Goal: Information Seeking & Learning: Learn about a topic

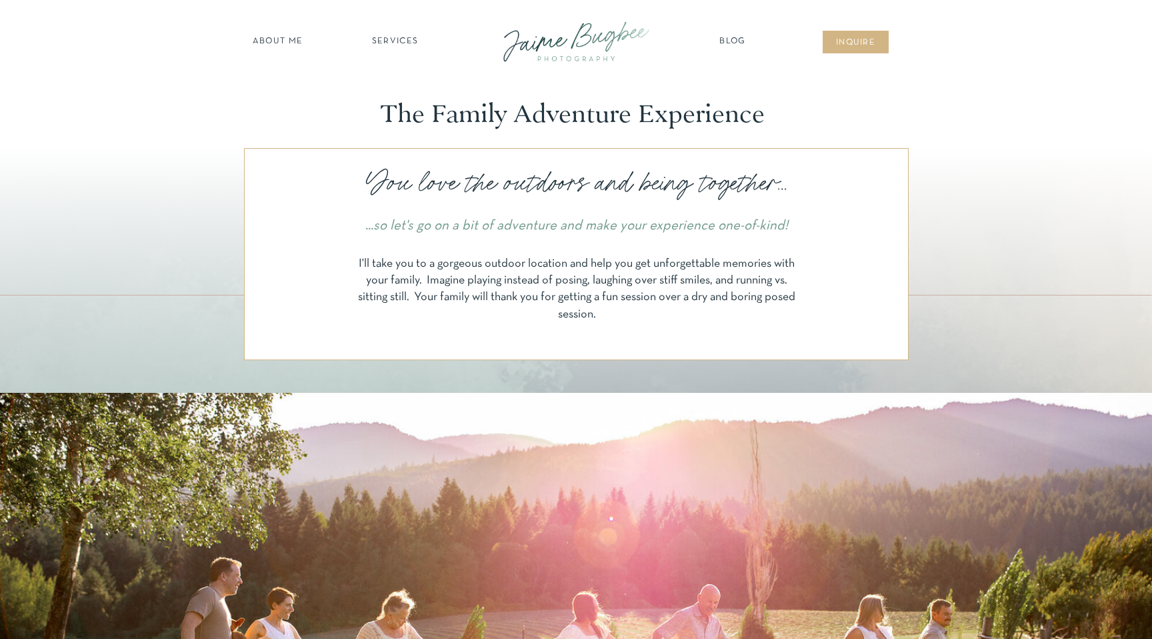
click at [393, 37] on nav "SERVICES" at bounding box center [394, 41] width 75 height 13
click at [396, 75] on nav "maternity" at bounding box center [394, 76] width 87 height 9
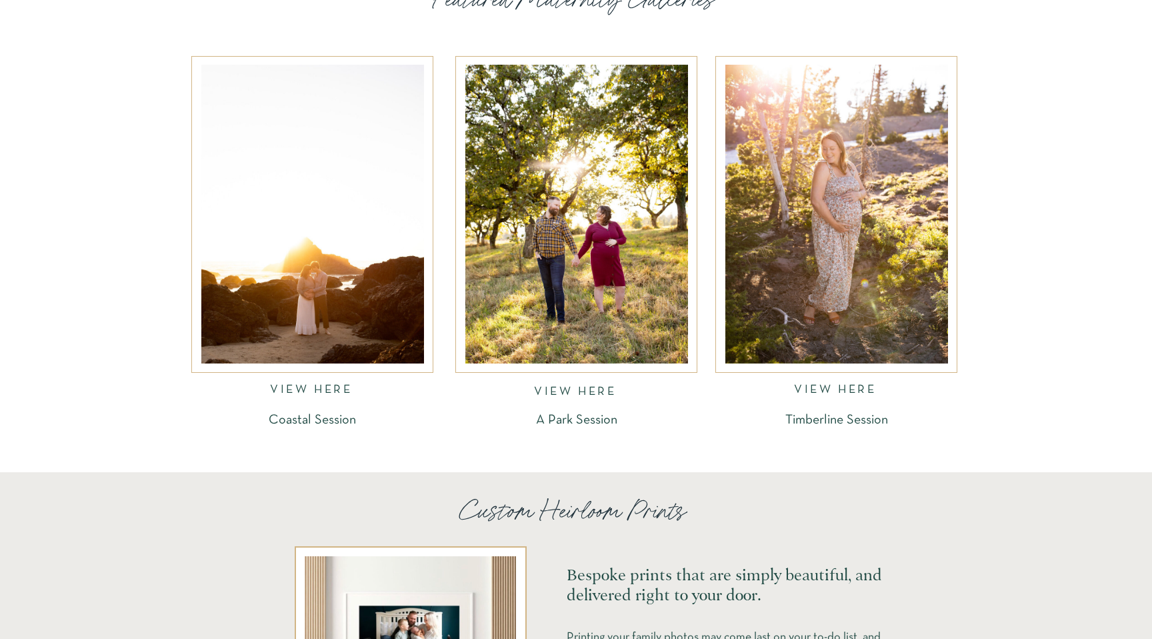
scroll to position [2029, 0]
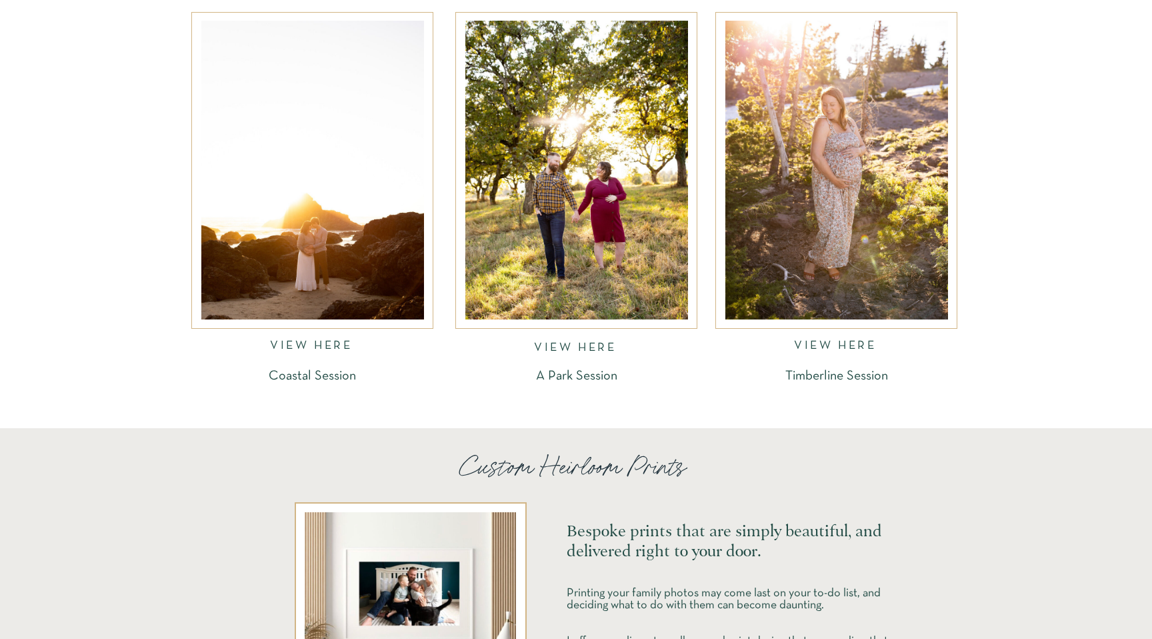
click at [315, 349] on nav "VIEW HERE" at bounding box center [312, 347] width 85 height 15
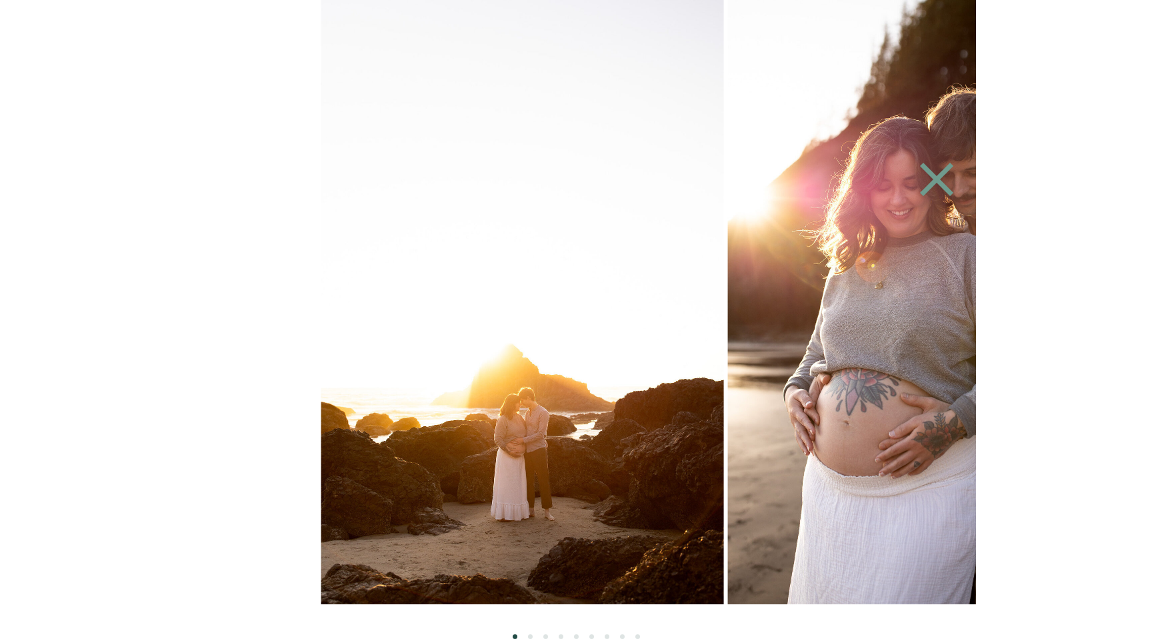
click at [834, 313] on img at bounding box center [929, 302] width 403 height 604
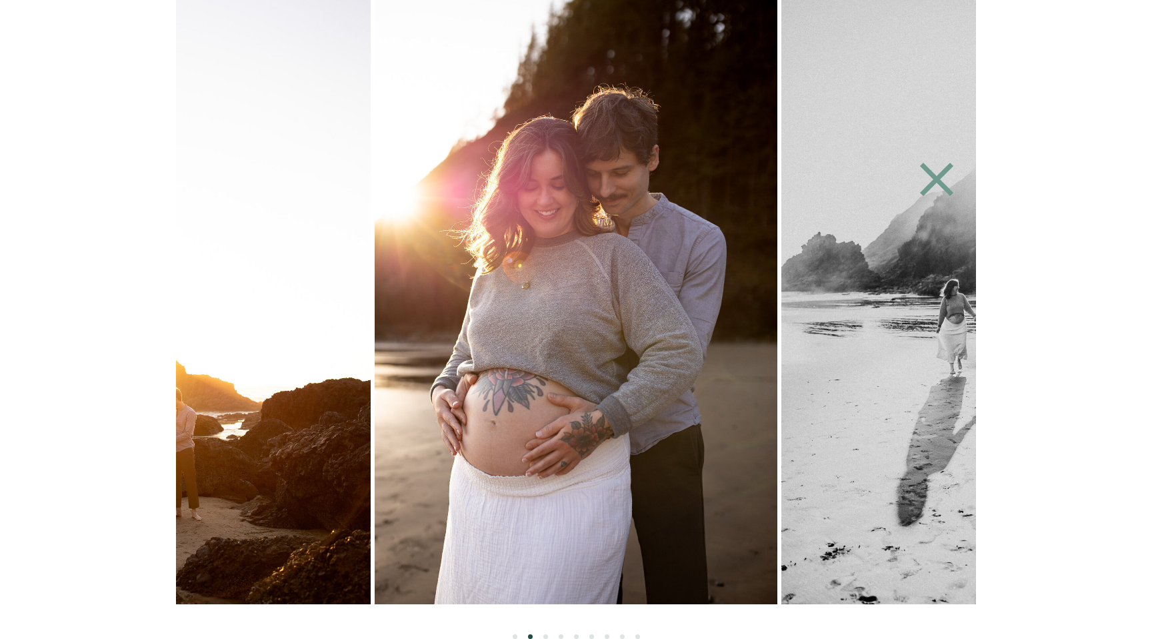
click at [822, 318] on img at bounding box center [983, 302] width 403 height 604
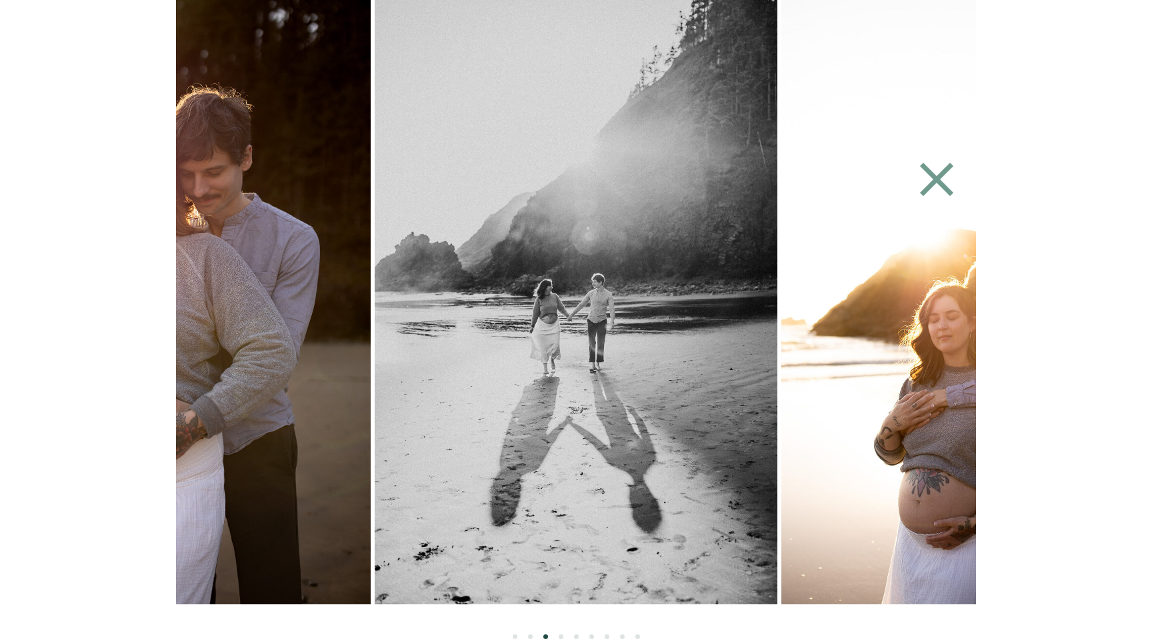
click at [782, 316] on img at bounding box center [983, 302] width 403 height 604
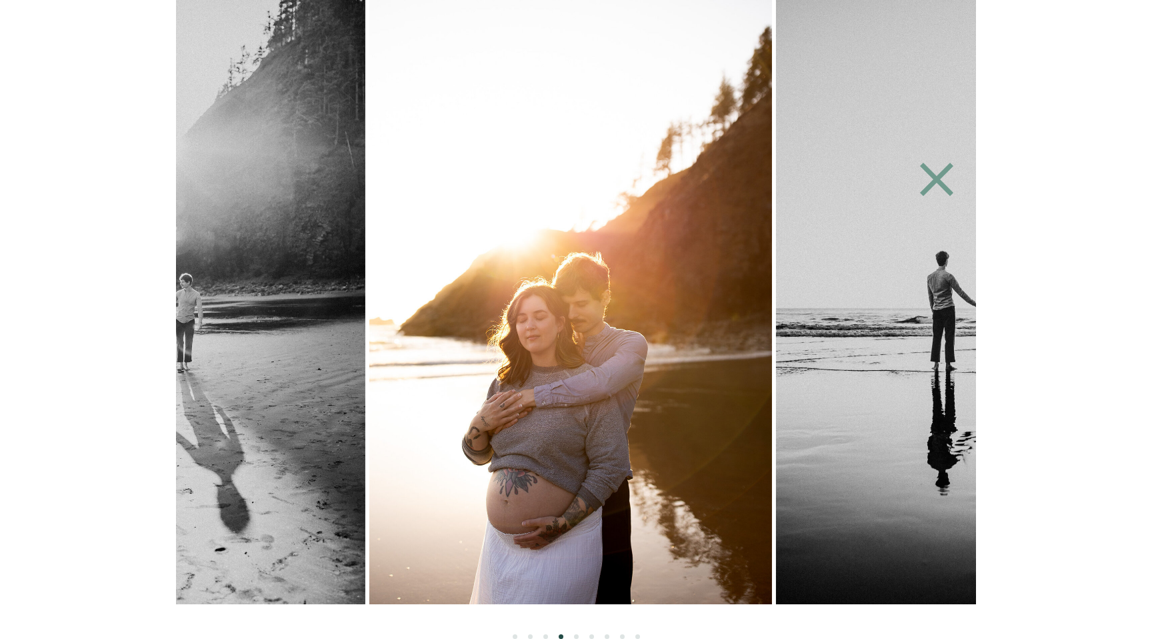
click at [776, 317] on img at bounding box center [977, 302] width 403 height 604
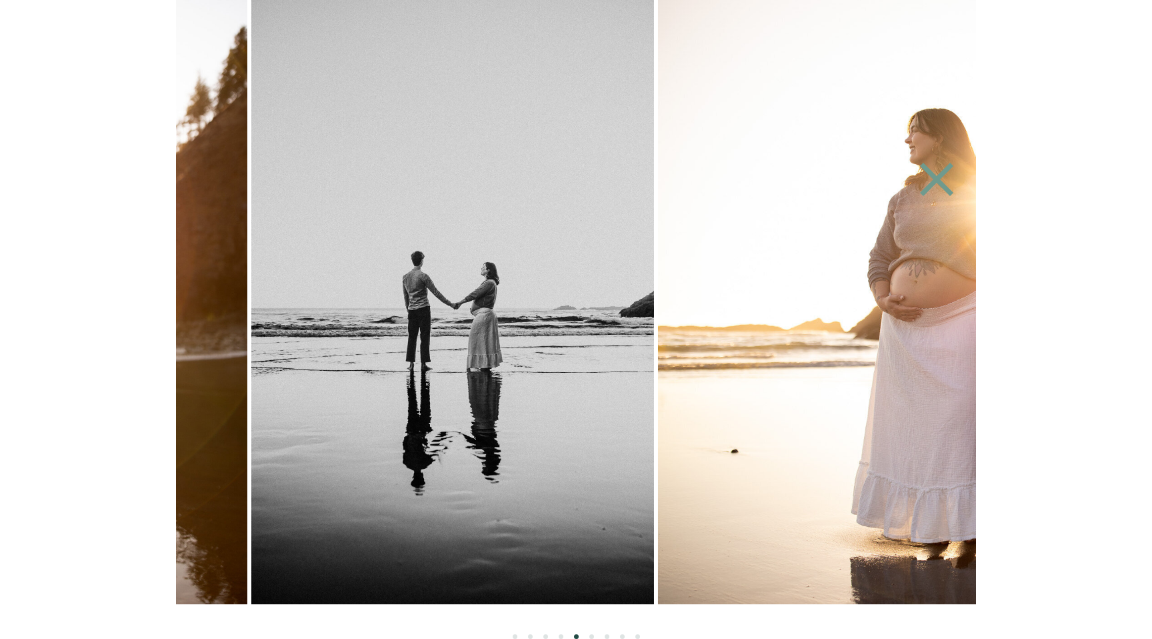
click at [599, 312] on img at bounding box center [452, 302] width 403 height 604
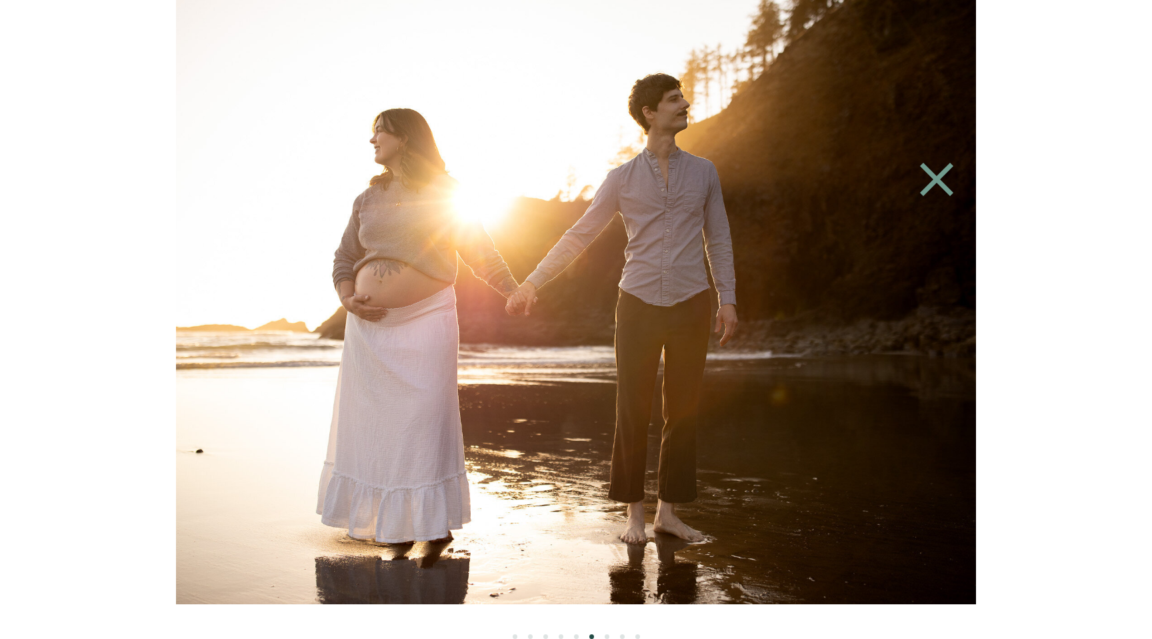
click at [721, 333] on img at bounding box center [576, 302] width 906 height 604
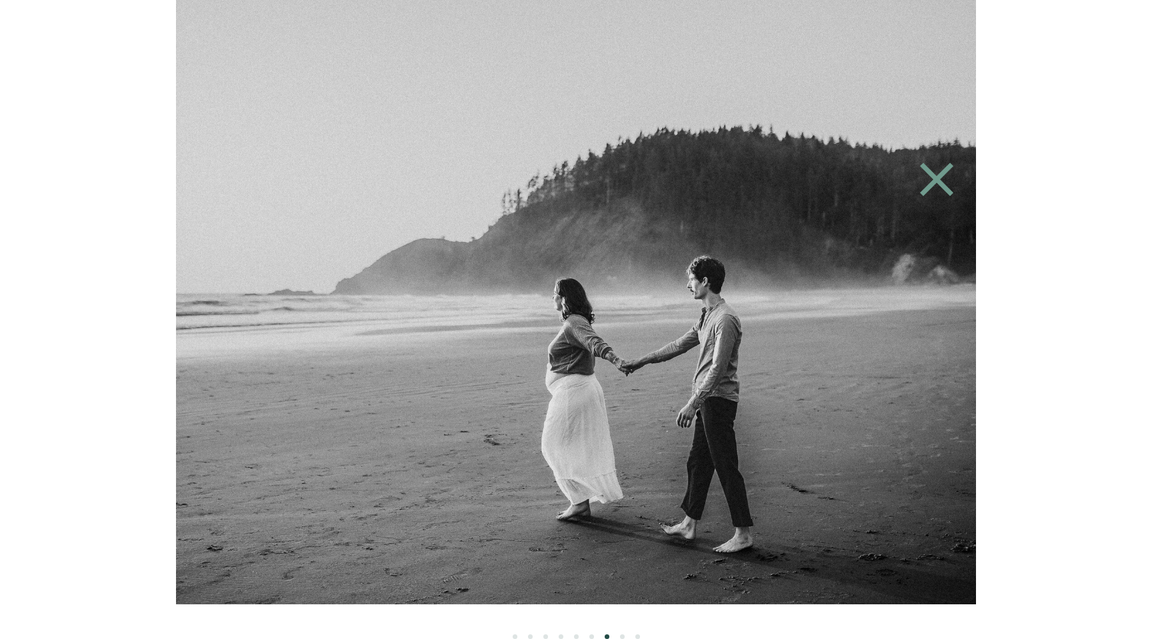
click at [563, 333] on img at bounding box center [576, 302] width 906 height 604
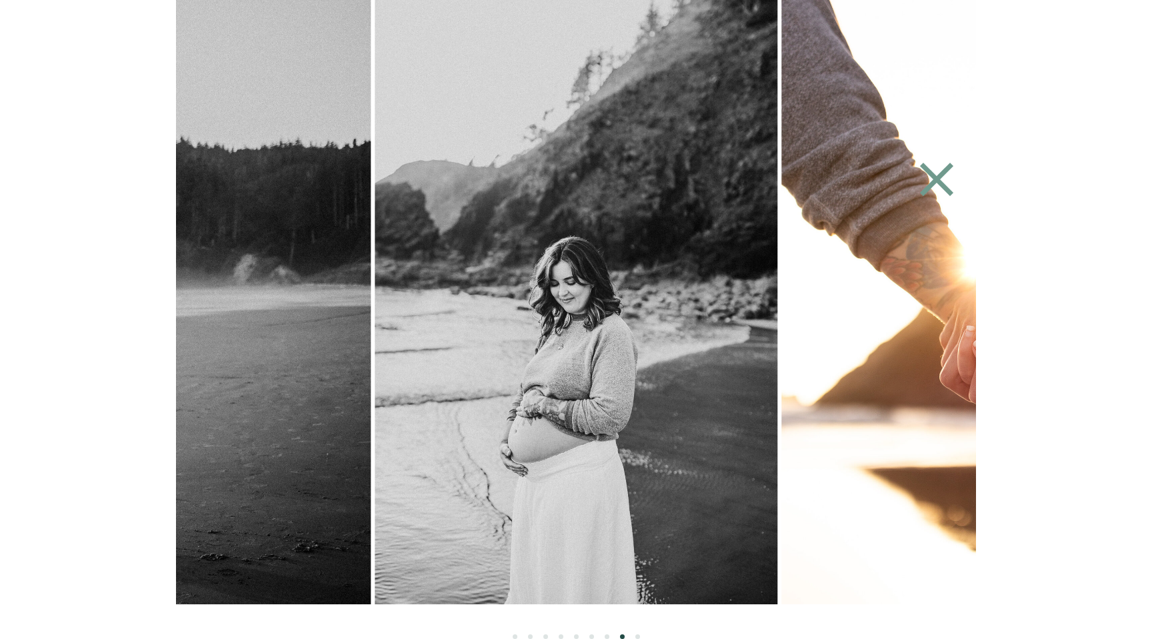
click at [669, 318] on img at bounding box center [576, 302] width 403 height 604
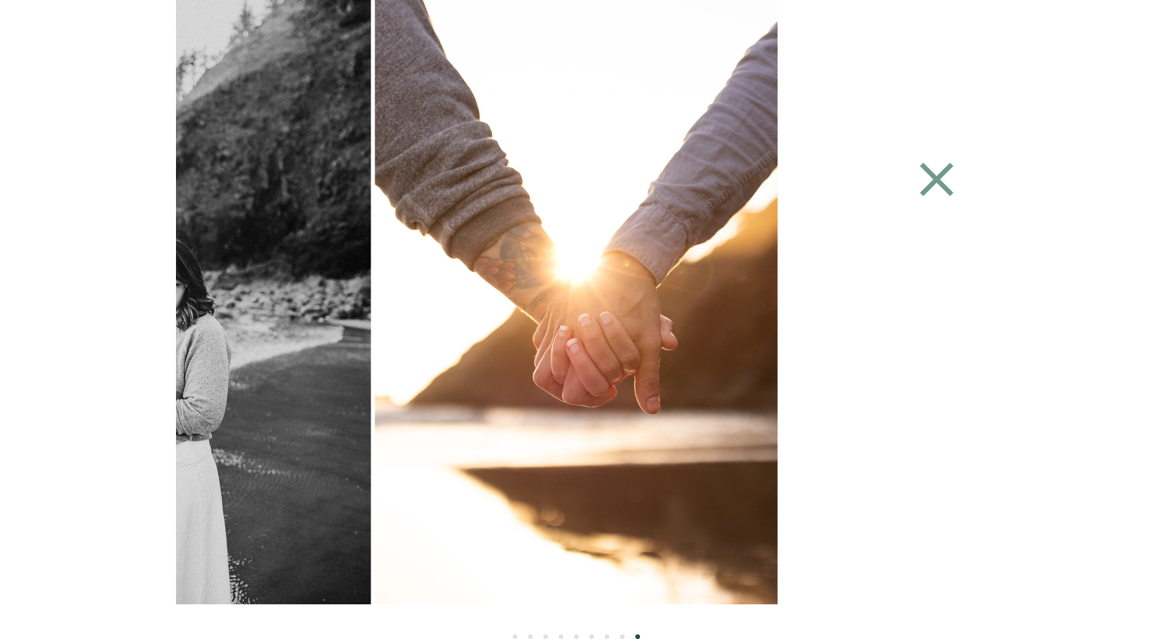
click at [938, 177] on icon at bounding box center [936, 179] width 33 height 33
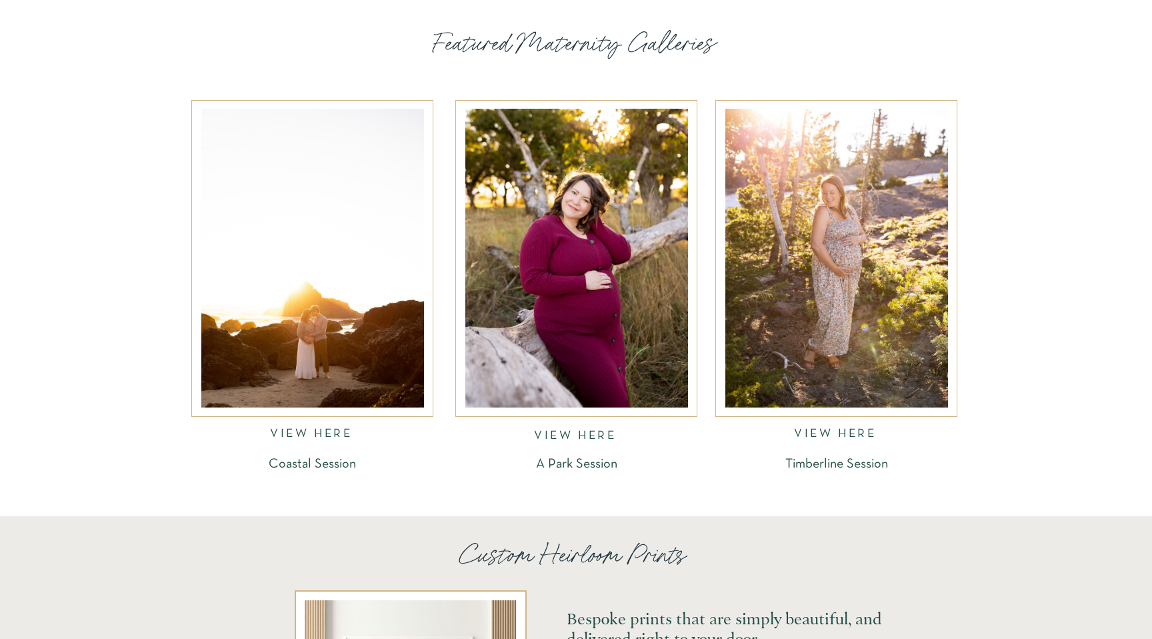
scroll to position [1940, 0]
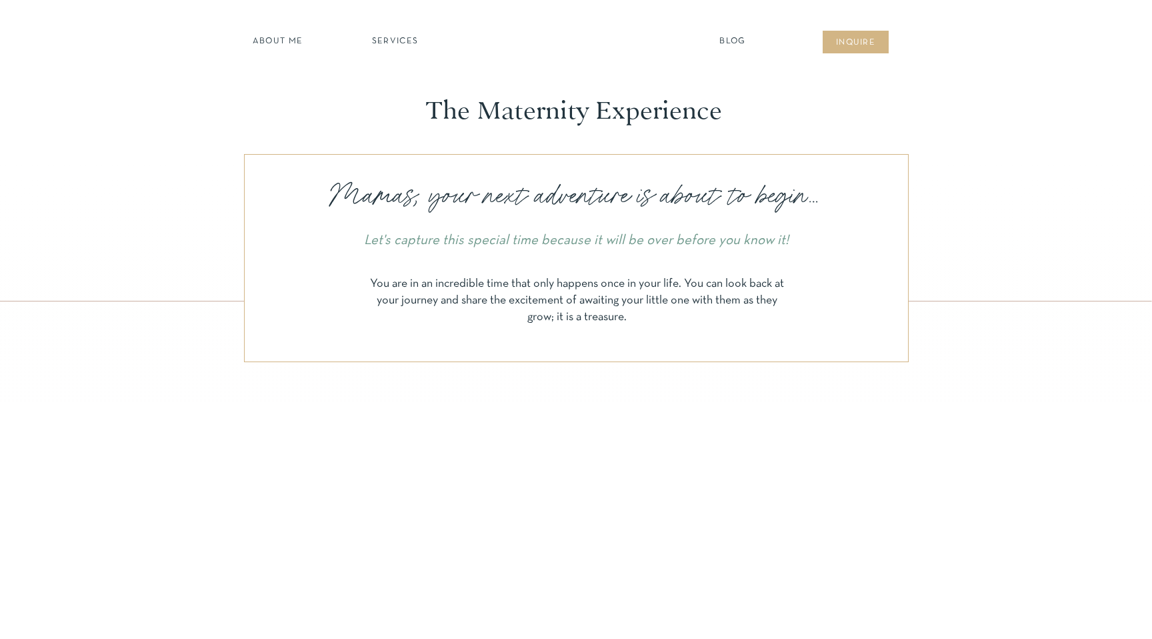
scroll to position [1940, 0]
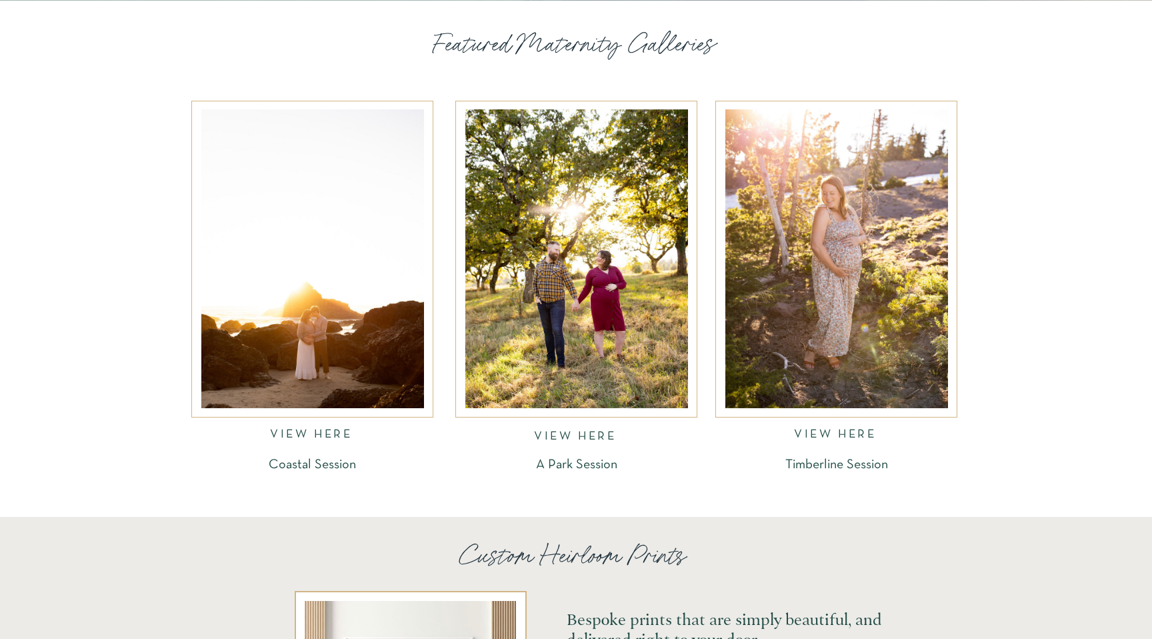
click at [312, 433] on nav "VIEW HERE" at bounding box center [312, 436] width 85 height 15
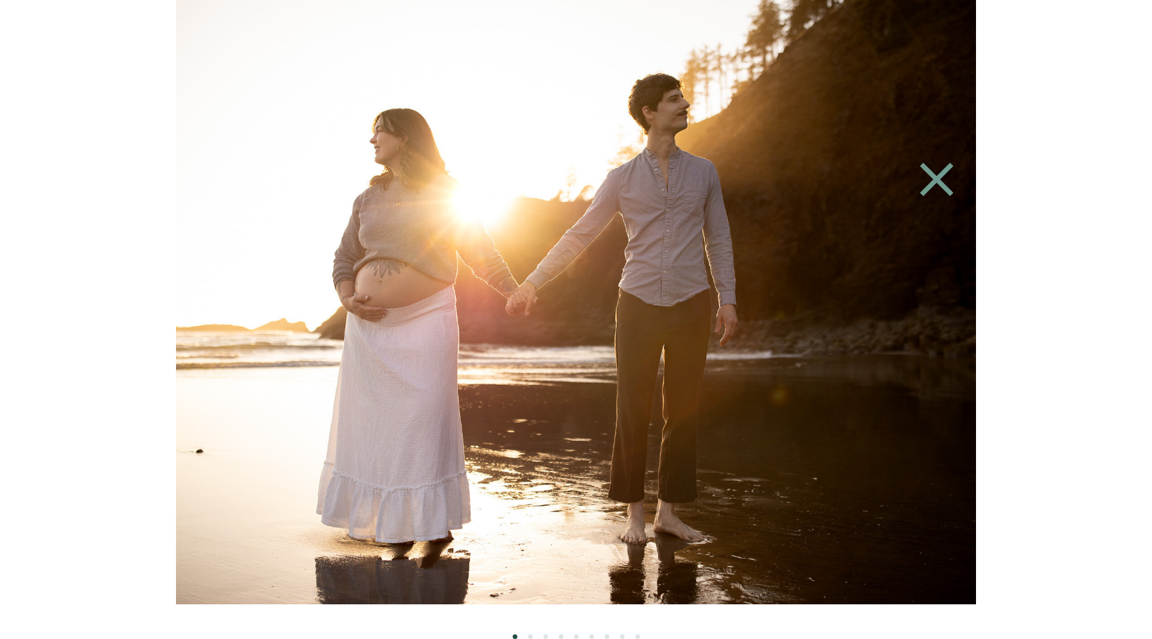
click at [508, 337] on img at bounding box center [576, 302] width 906 height 604
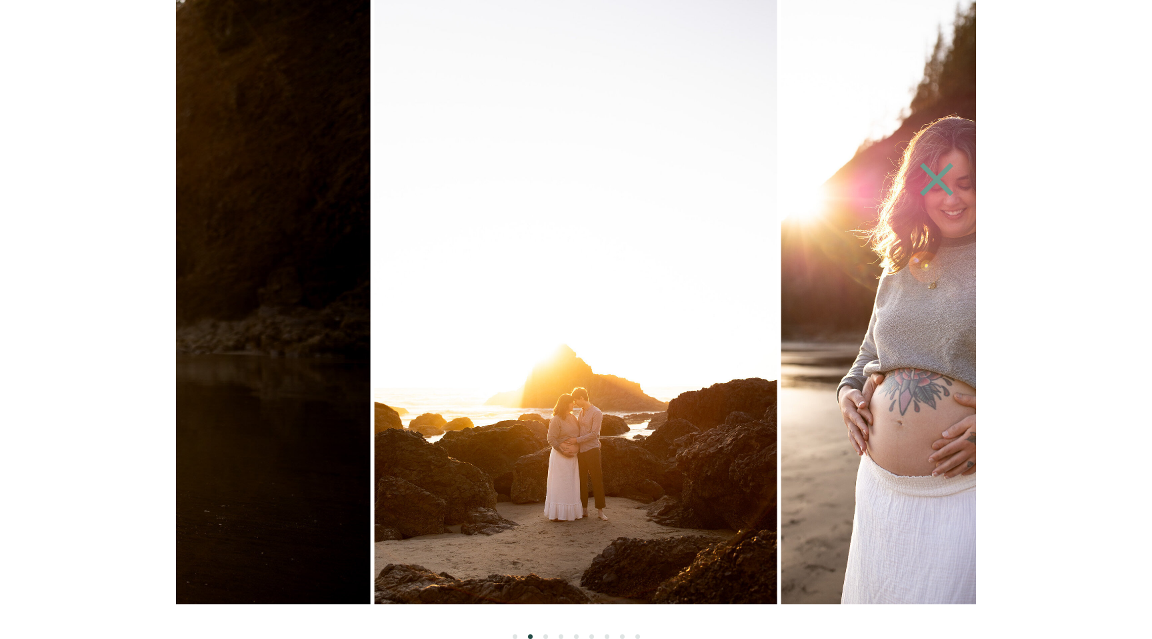
click at [778, 320] on img at bounding box center [576, 302] width 403 height 604
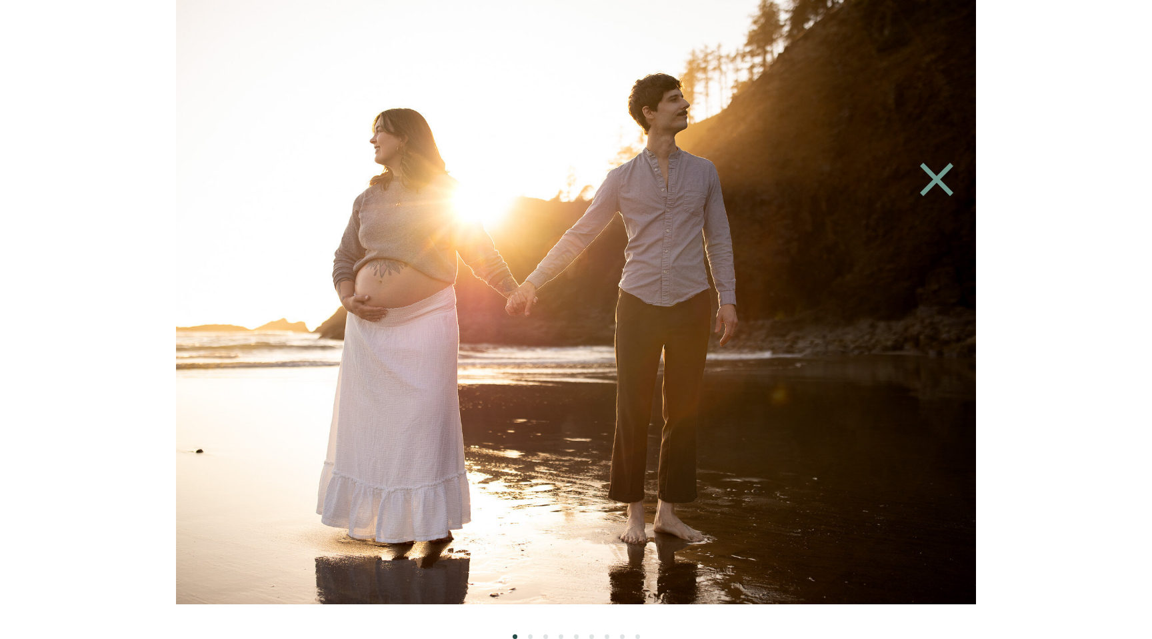
click at [941, 357] on img at bounding box center [576, 302] width 906 height 604
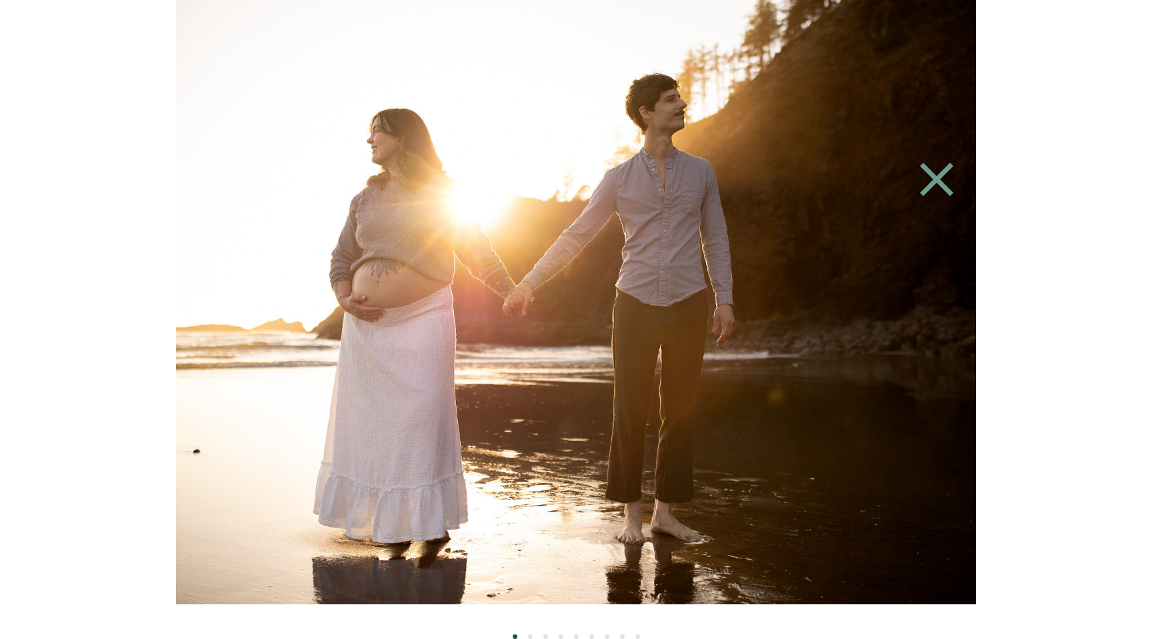
click at [700, 357] on img at bounding box center [573, 302] width 906 height 604
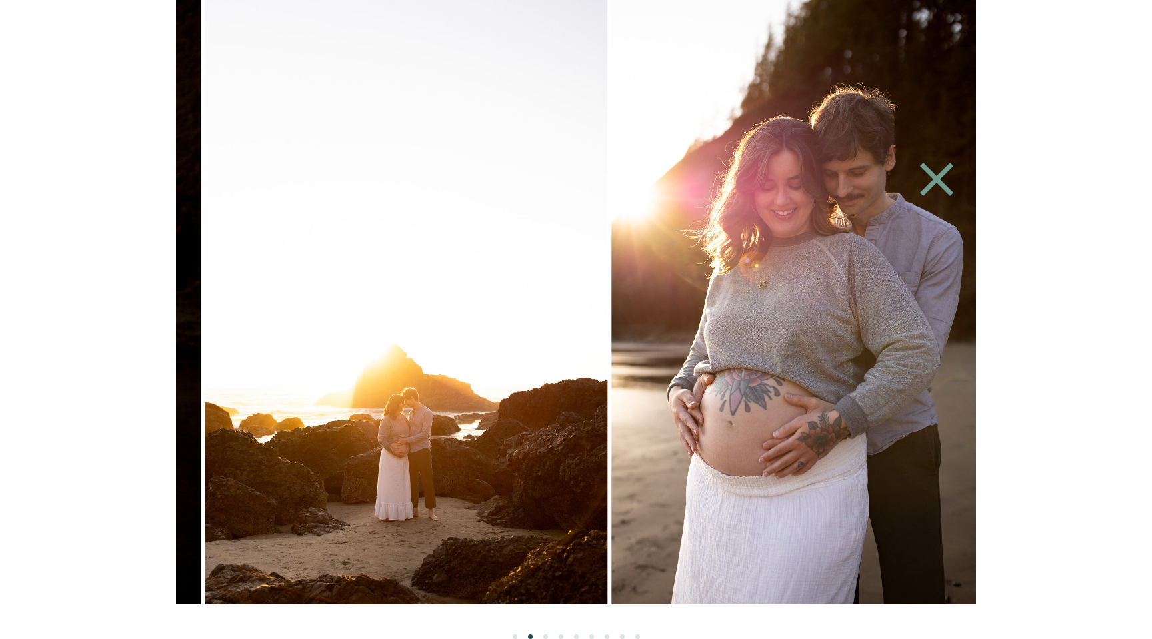
click at [524, 357] on img at bounding box center [406, 302] width 403 height 604
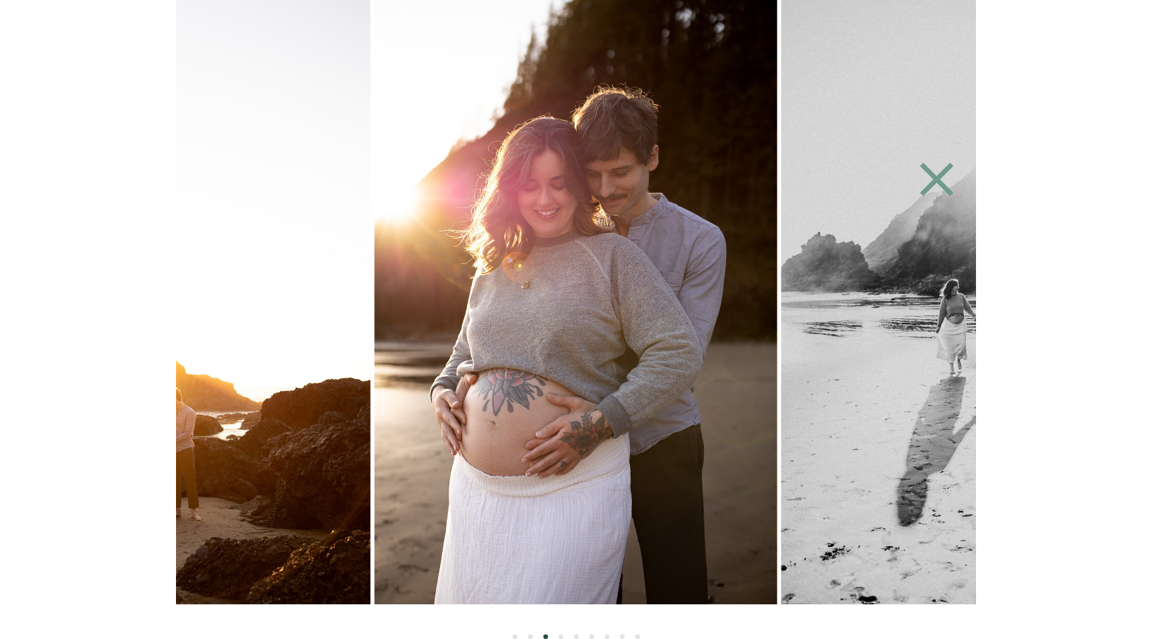
click at [782, 351] on img at bounding box center [983, 302] width 403 height 604
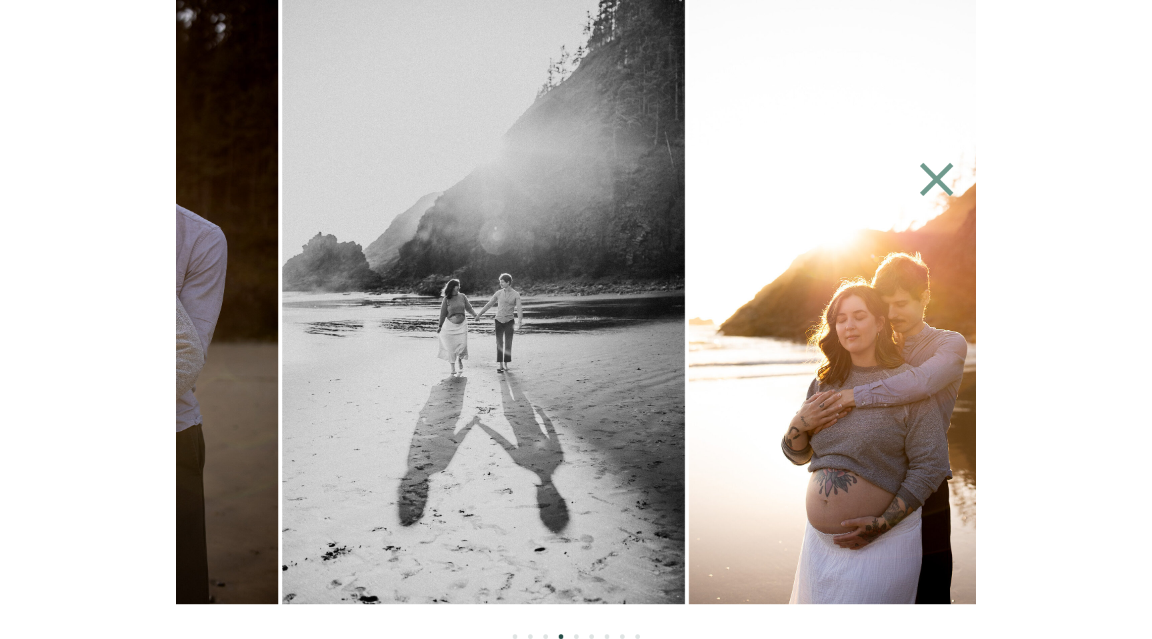
click at [511, 351] on img at bounding box center [484, 302] width 403 height 604
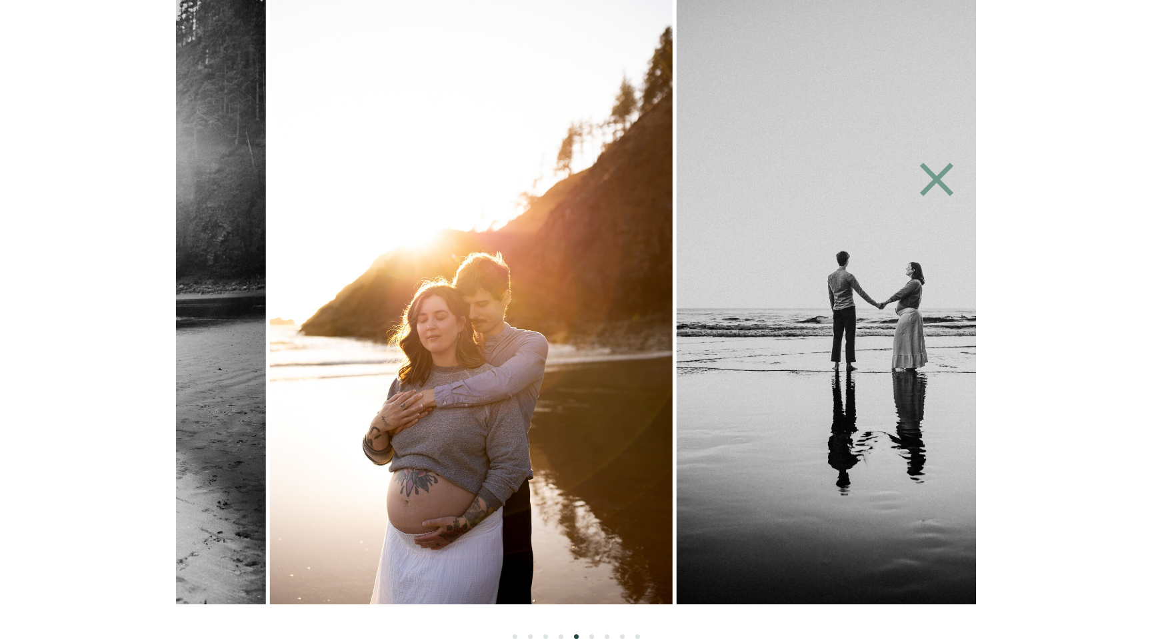
click at [548, 345] on img at bounding box center [471, 302] width 403 height 604
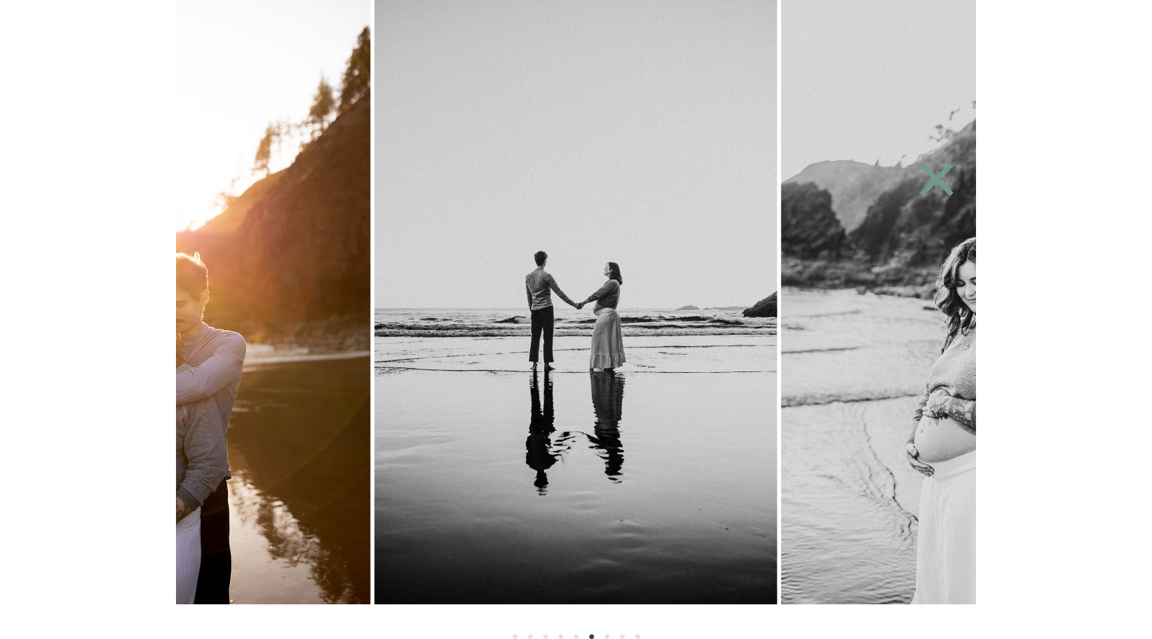
click at [556, 355] on img at bounding box center [576, 302] width 403 height 604
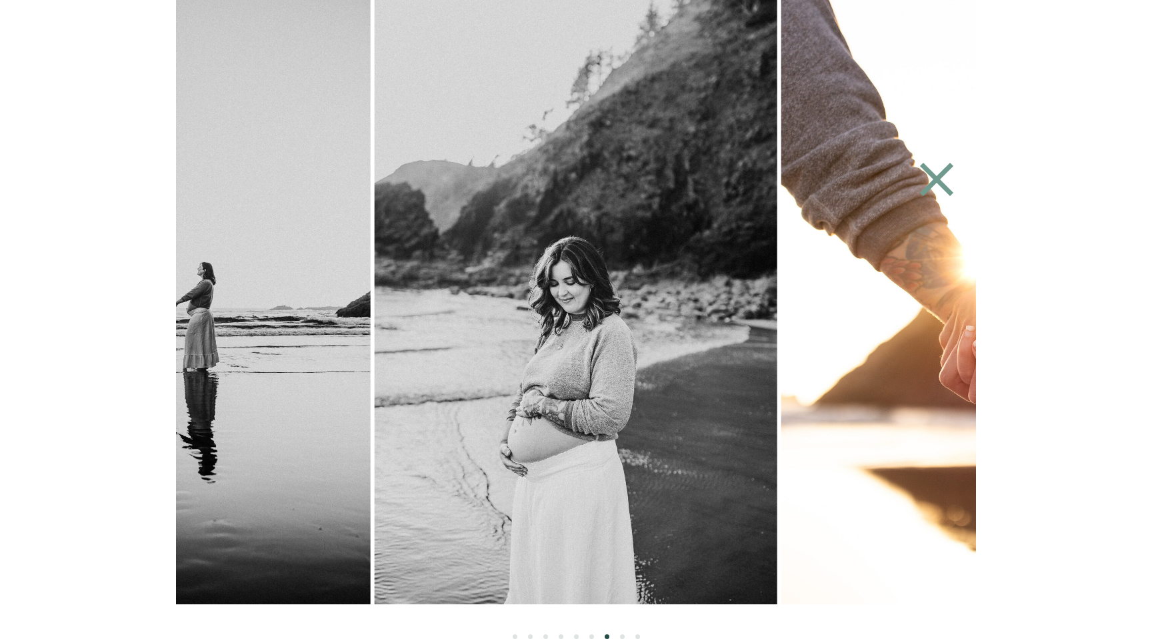
click at [518, 345] on img at bounding box center [576, 302] width 403 height 604
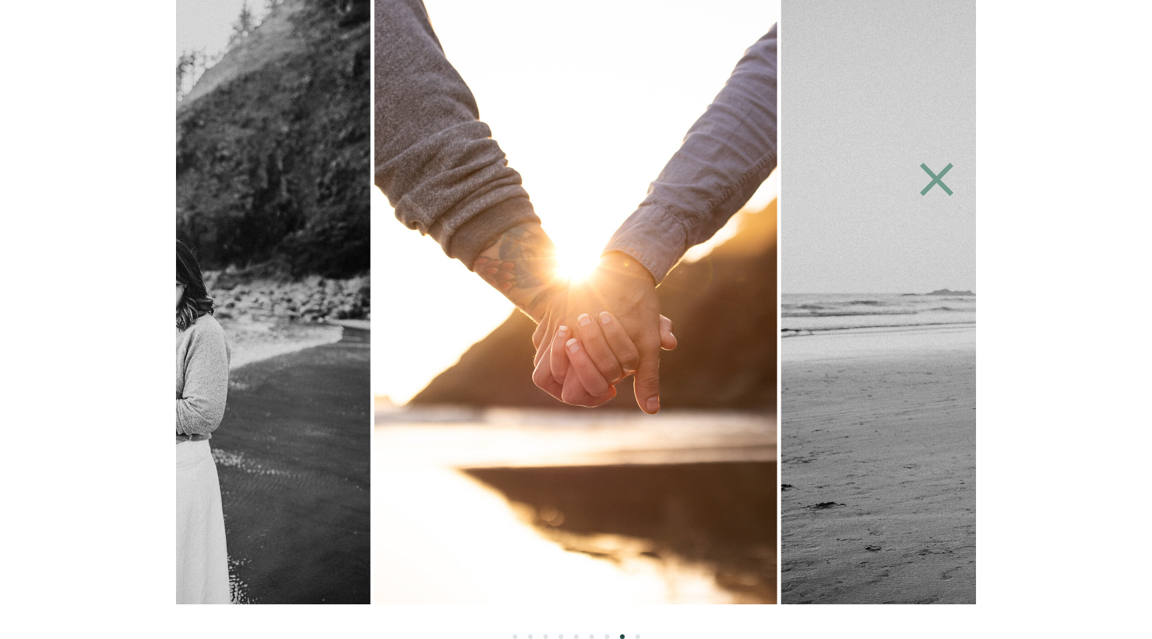
click at [530, 362] on img at bounding box center [576, 302] width 403 height 604
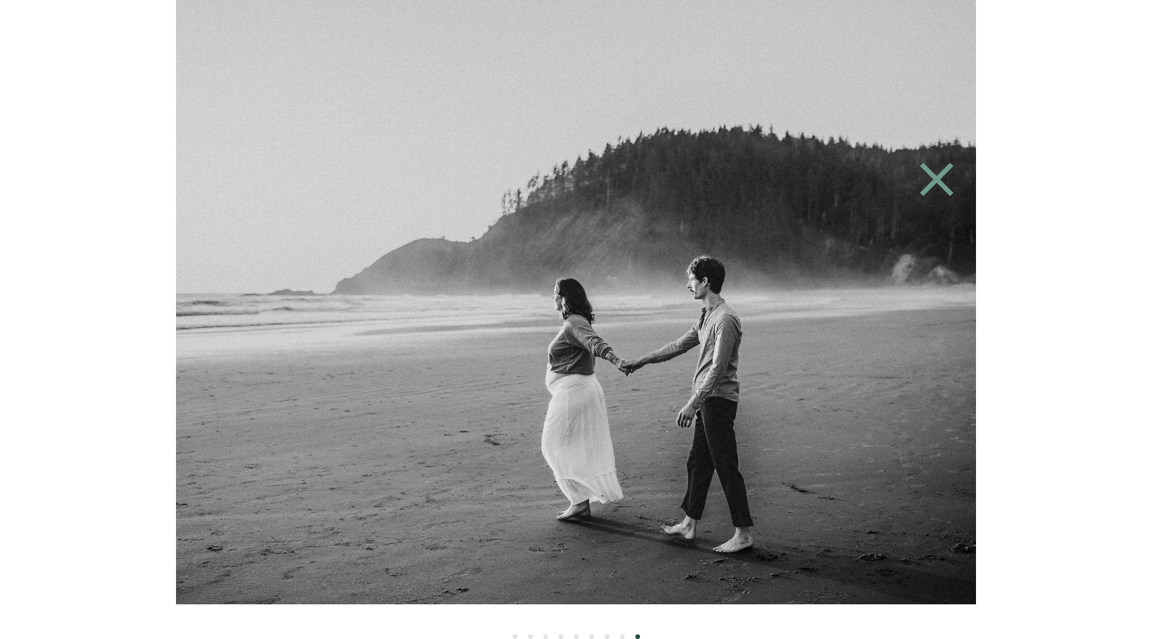
click at [440, 349] on img at bounding box center [576, 302] width 906 height 604
click at [325, 351] on img at bounding box center [576, 302] width 906 height 604
click at [942, 182] on icon at bounding box center [936, 179] width 33 height 33
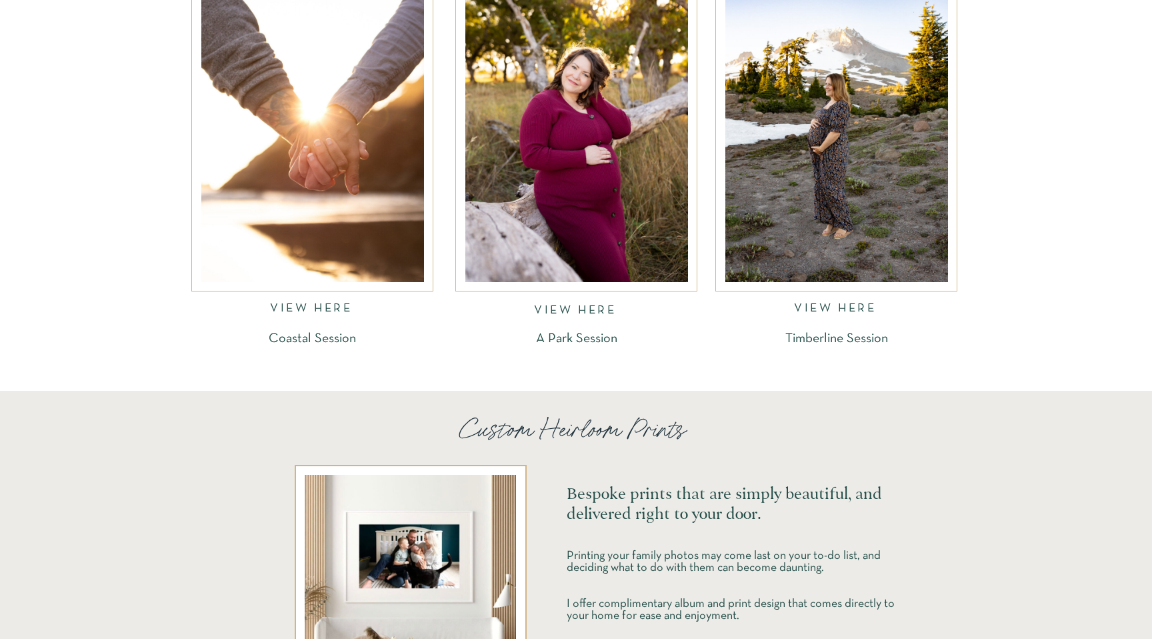
scroll to position [1927, 0]
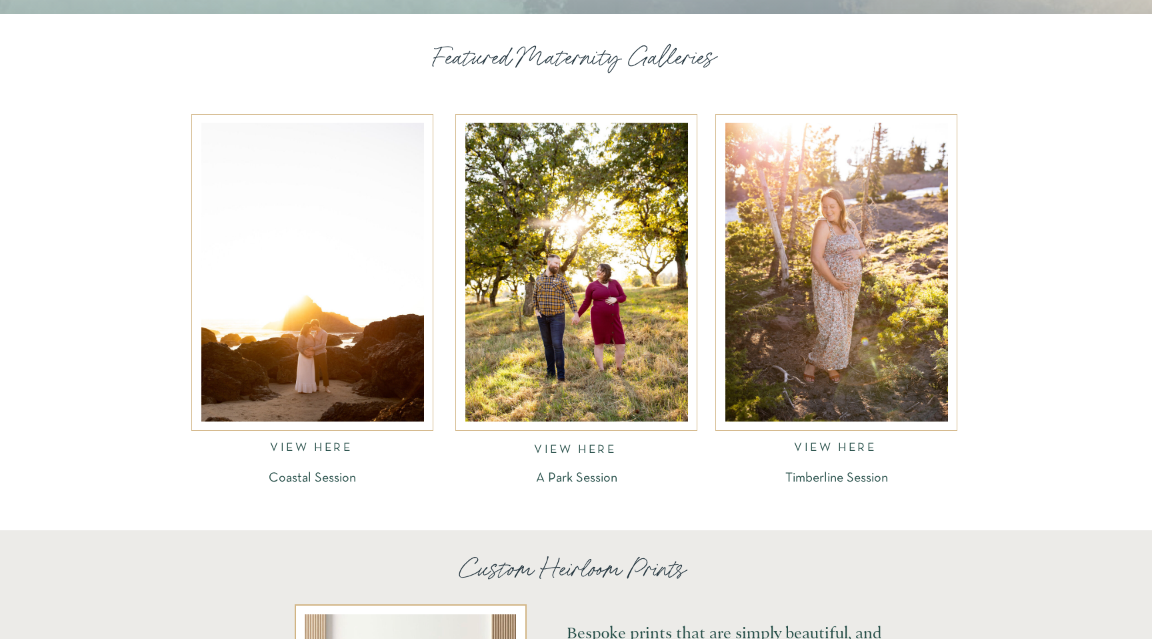
click at [806, 453] on nav "VIEW HERE" at bounding box center [836, 449] width 85 height 15
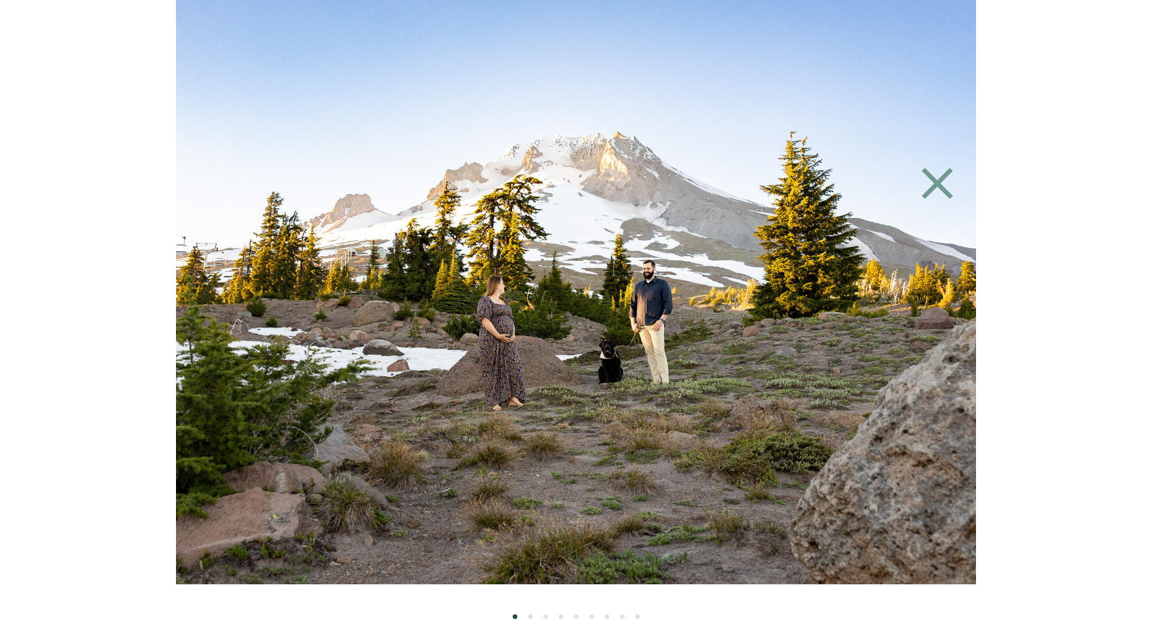
click at [730, 462] on img at bounding box center [576, 292] width 876 height 584
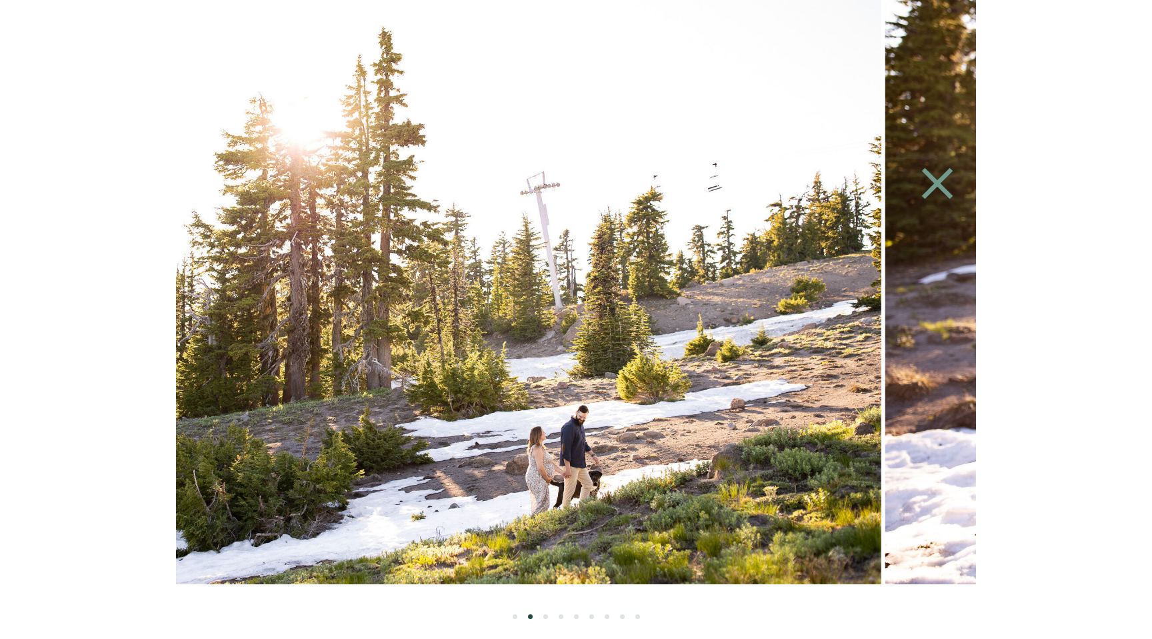
click at [739, 376] on img at bounding box center [443, 292] width 876 height 584
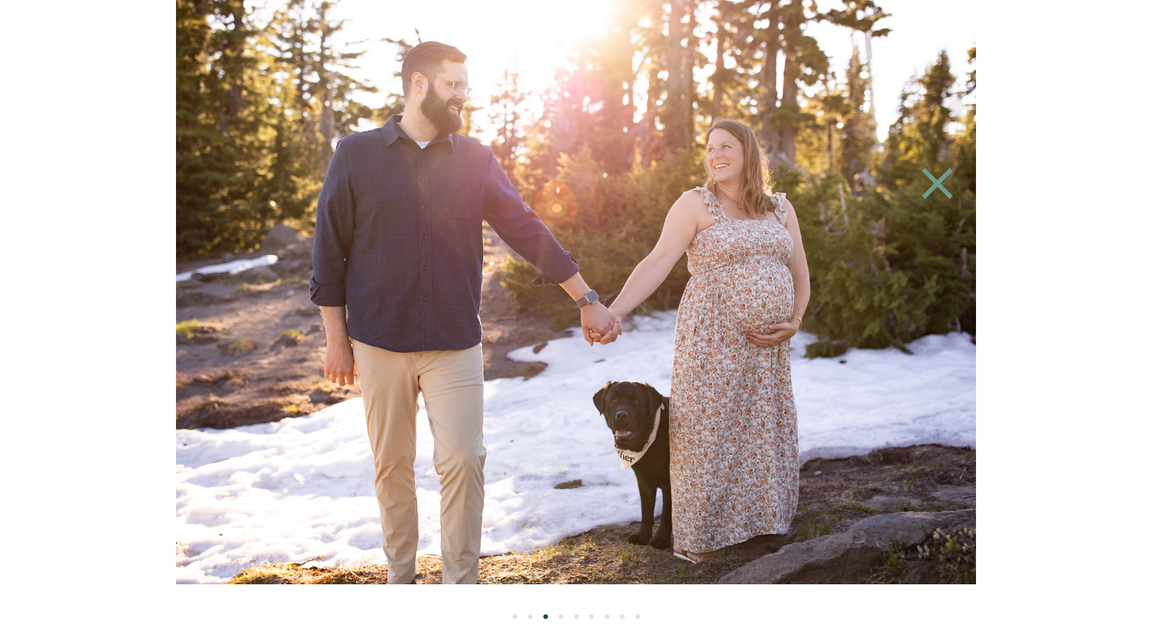
click at [594, 333] on img at bounding box center [567, 292] width 876 height 584
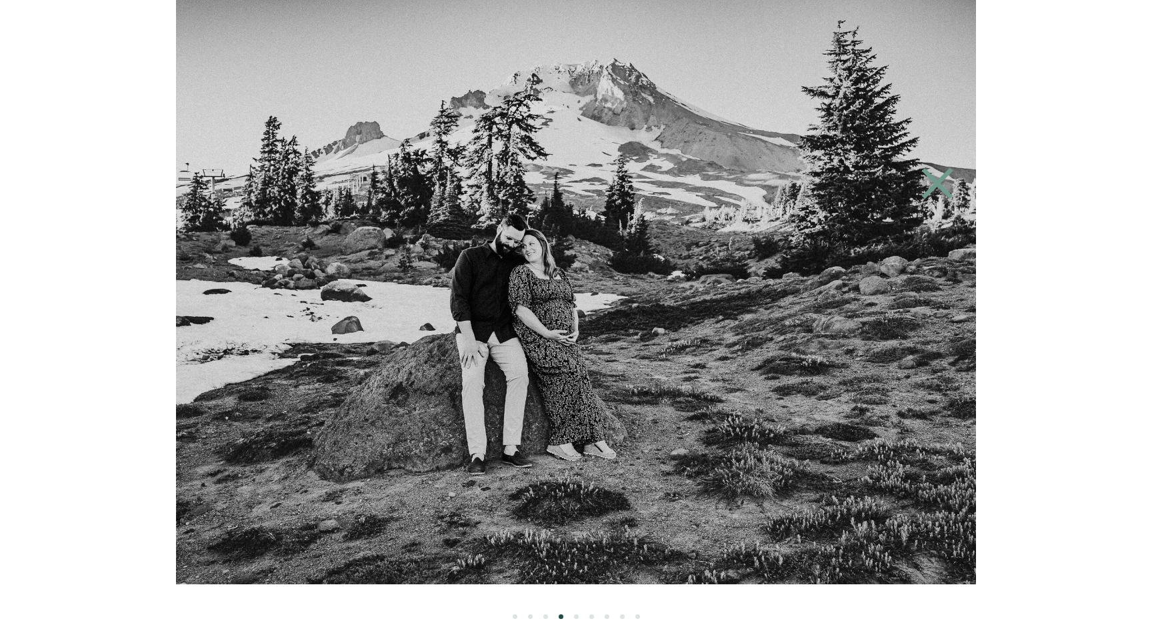
click at [693, 241] on img at bounding box center [576, 292] width 876 height 584
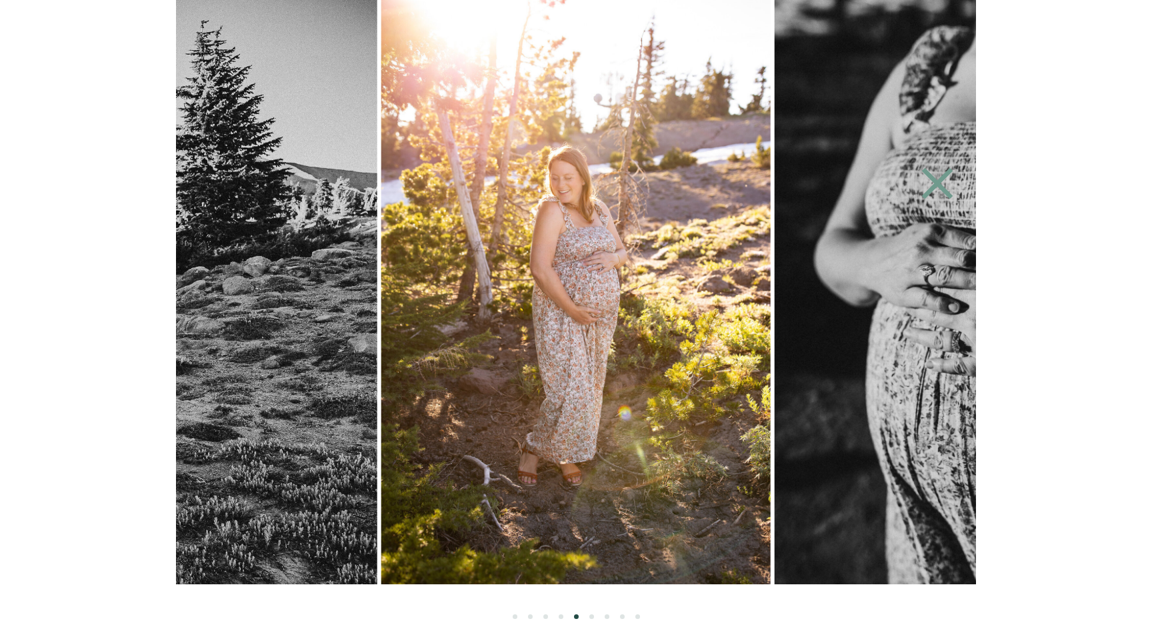
click at [775, 244] on img at bounding box center [969, 292] width 389 height 584
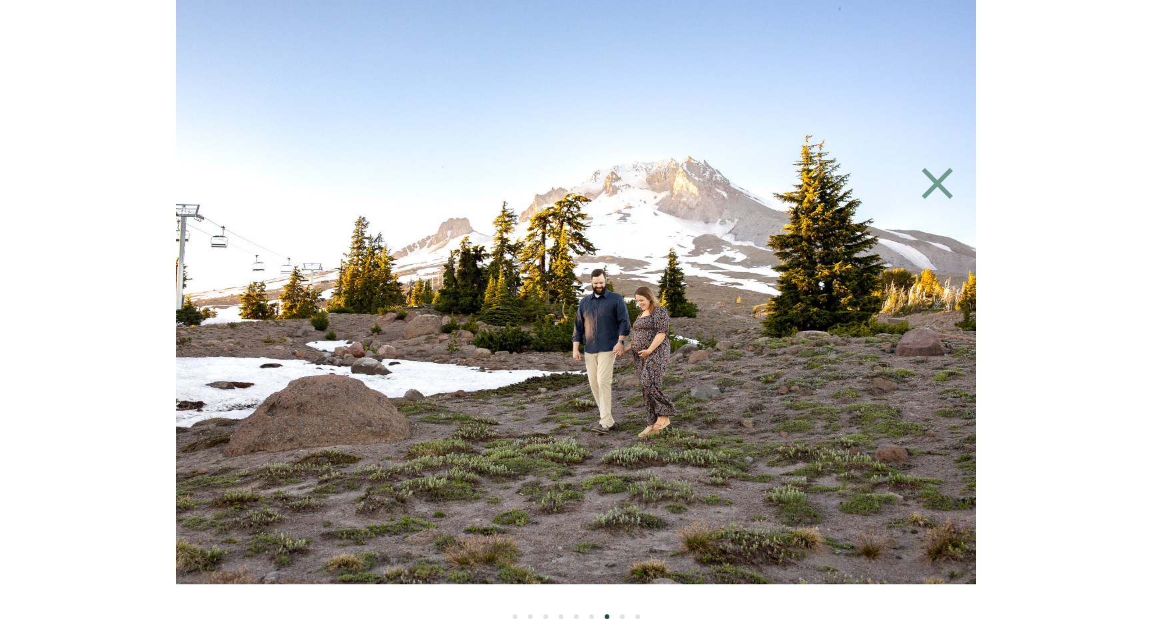
click at [698, 269] on img at bounding box center [571, 292] width 876 height 584
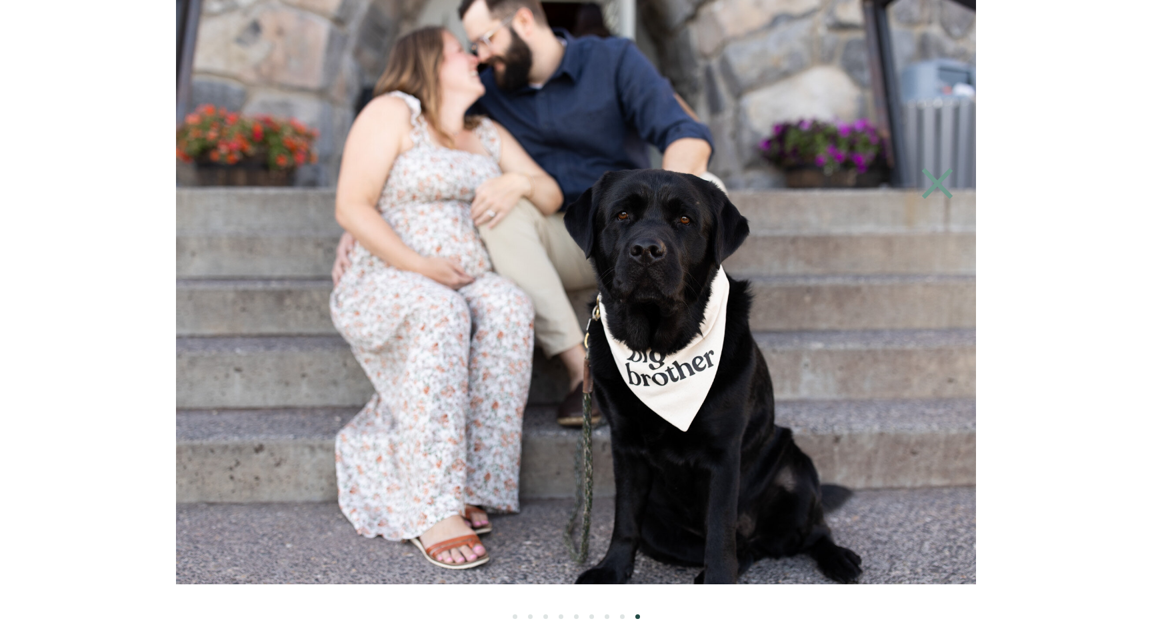
click at [764, 227] on img at bounding box center [576, 292] width 876 height 584
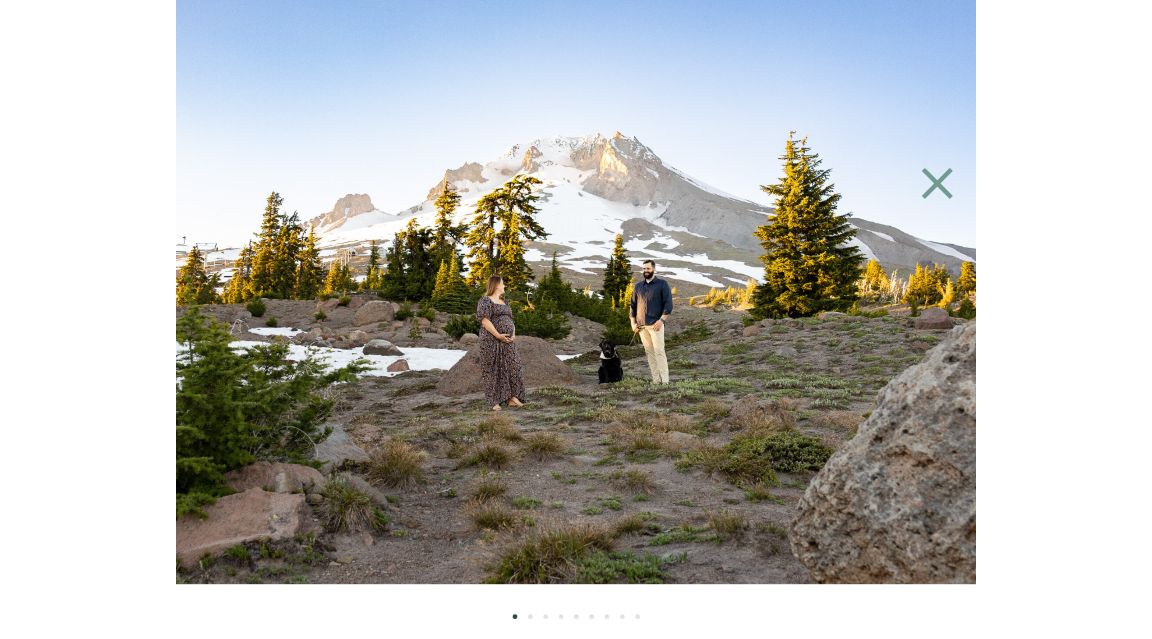
click at [953, 180] on icon at bounding box center [937, 183] width 61 height 53
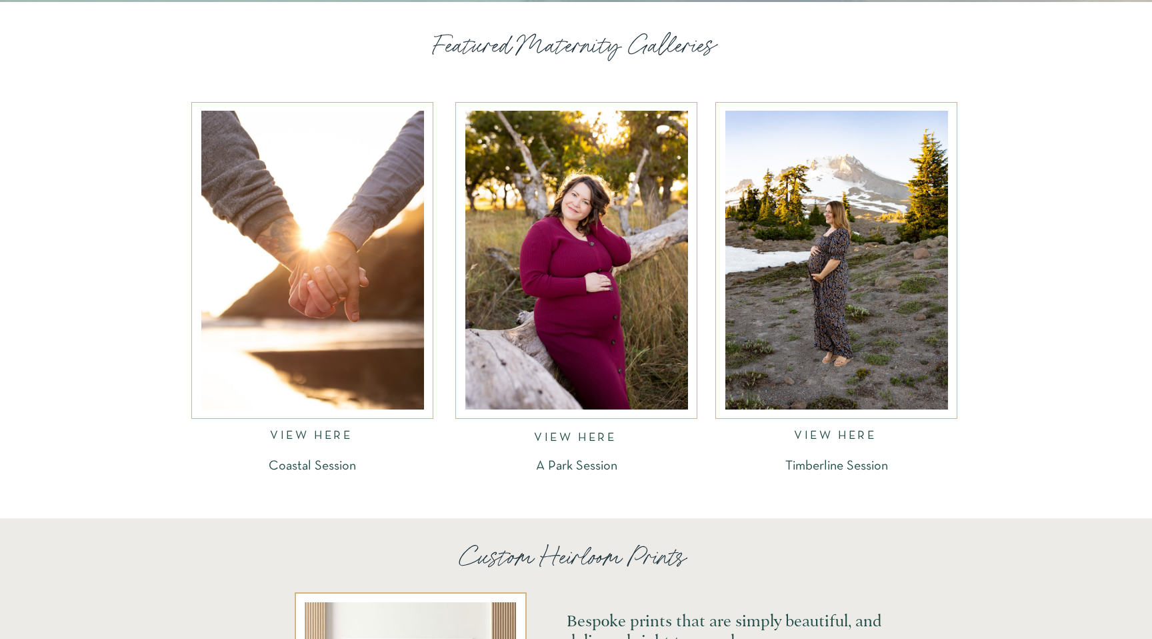
scroll to position [1940, 0]
click at [571, 267] on div at bounding box center [576, 259] width 223 height 299
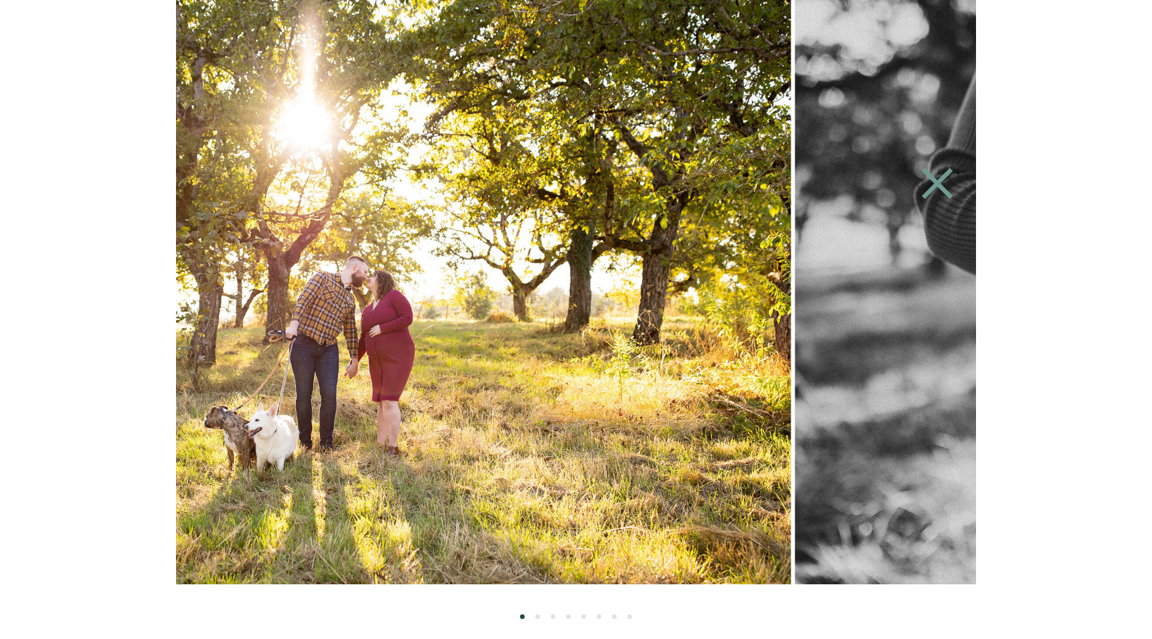
click at [556, 254] on img at bounding box center [353, 292] width 876 height 584
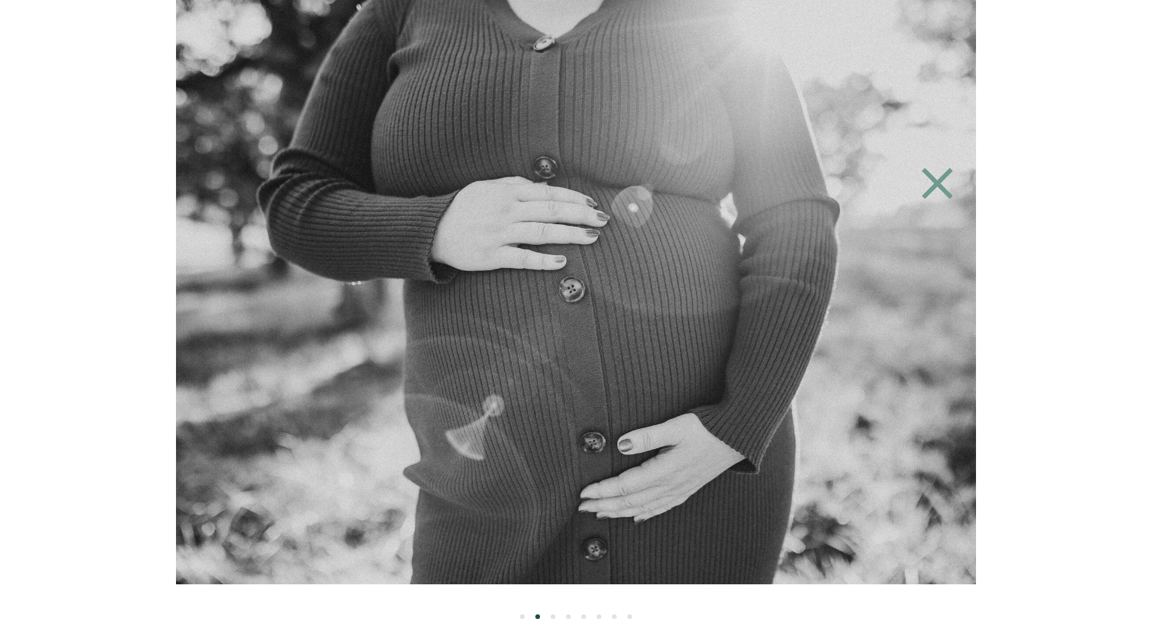
click at [946, 179] on icon at bounding box center [937, 183] width 61 height 53
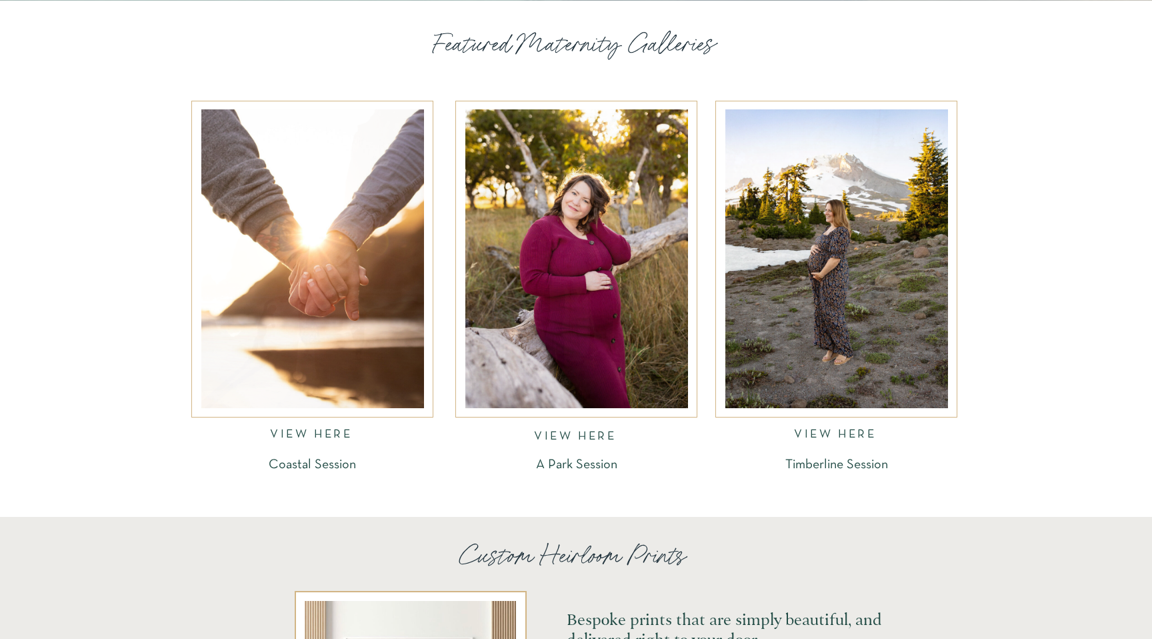
click at [304, 433] on nav "VIEW HERE" at bounding box center [312, 436] width 85 height 15
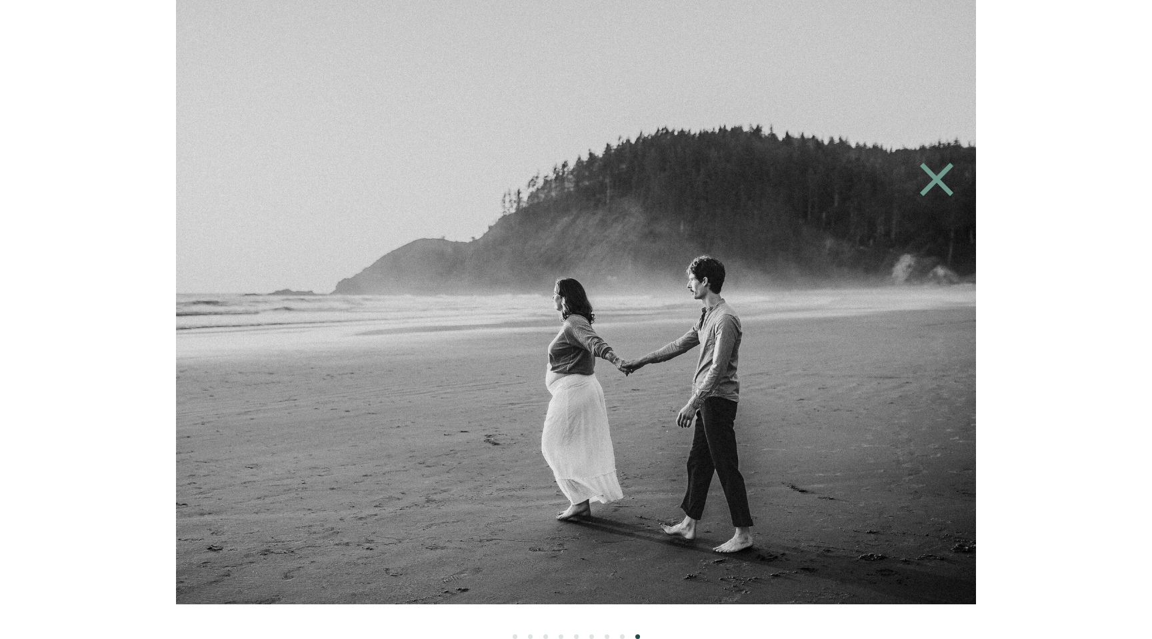
click at [441, 352] on img at bounding box center [576, 302] width 906 height 604
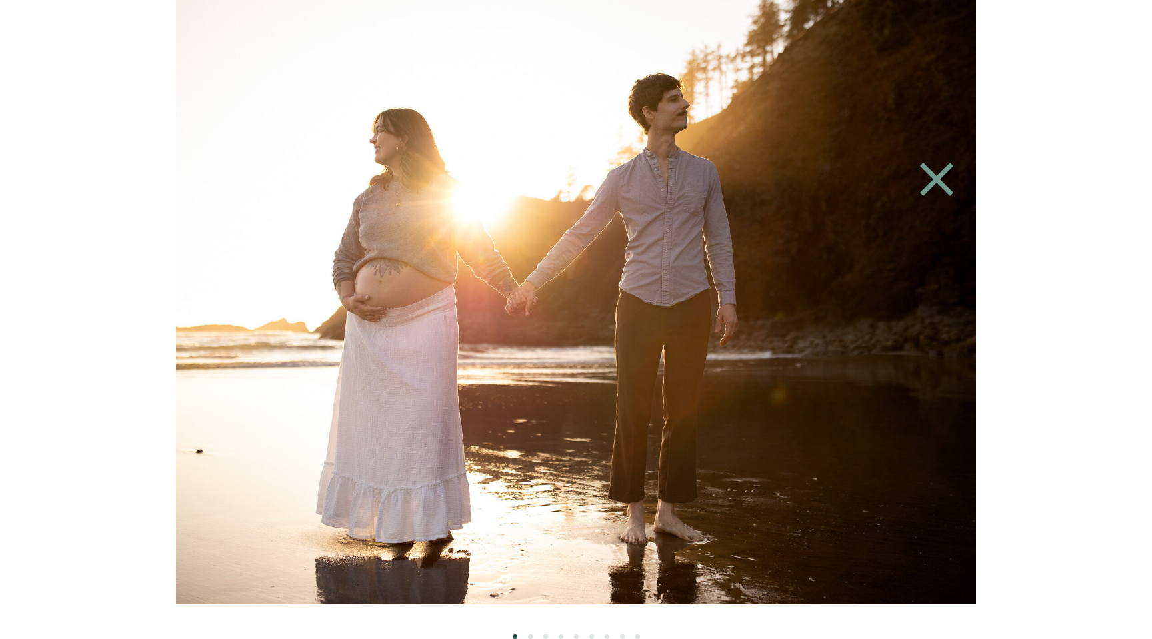
click at [946, 183] on icon at bounding box center [936, 179] width 57 height 60
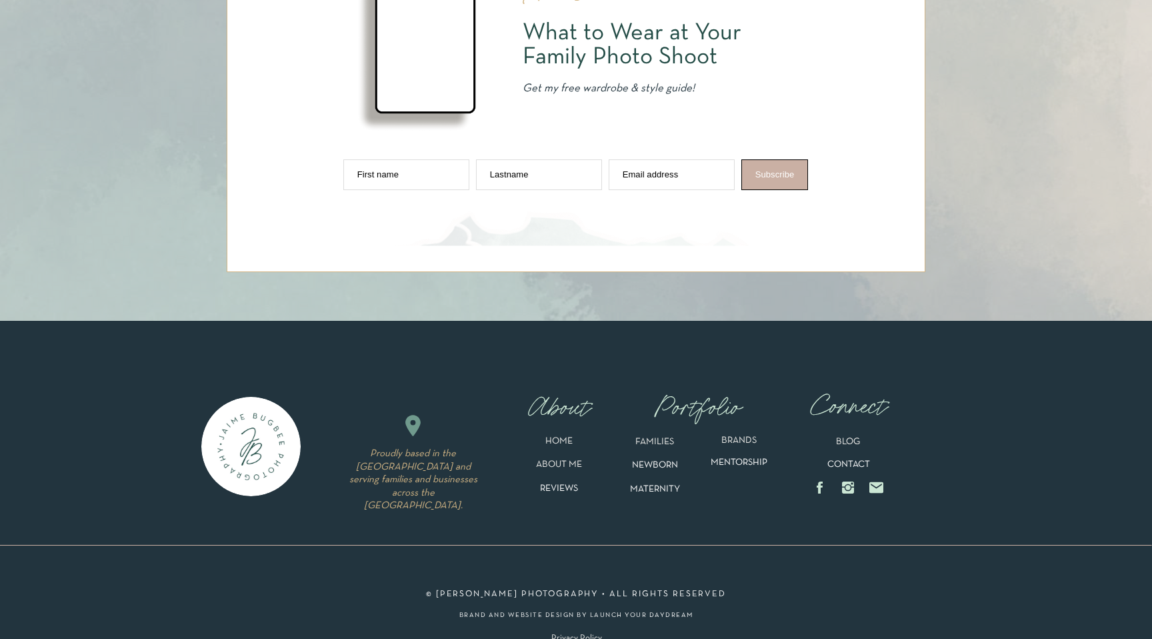
scroll to position [5173, 0]
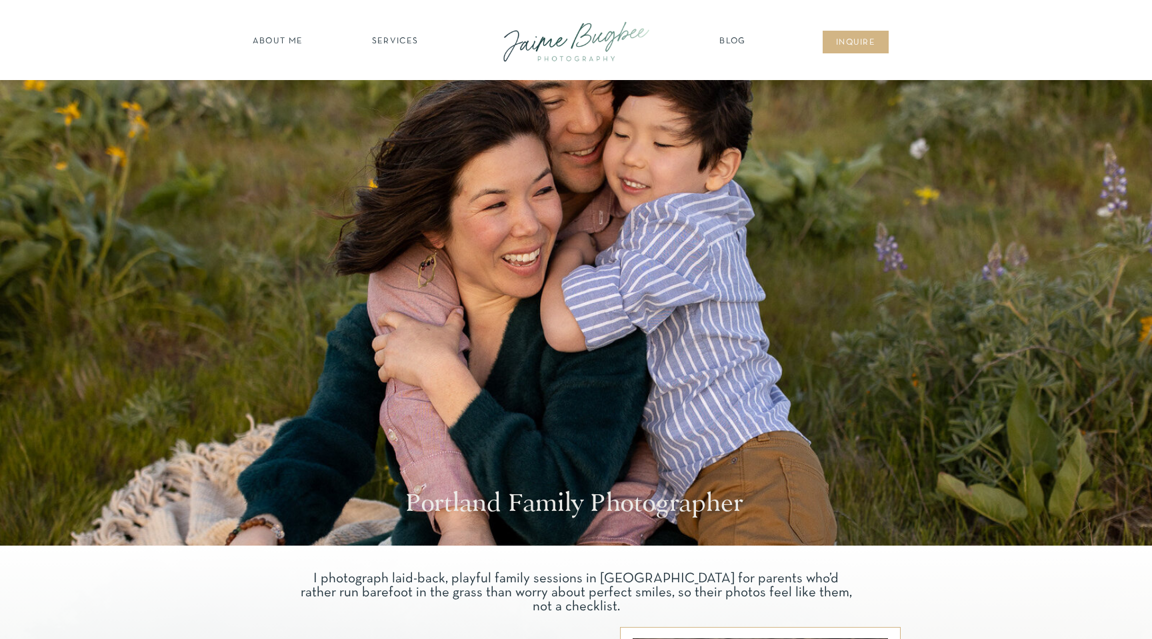
click at [383, 43] on nav "SERVICES" at bounding box center [394, 41] width 75 height 13
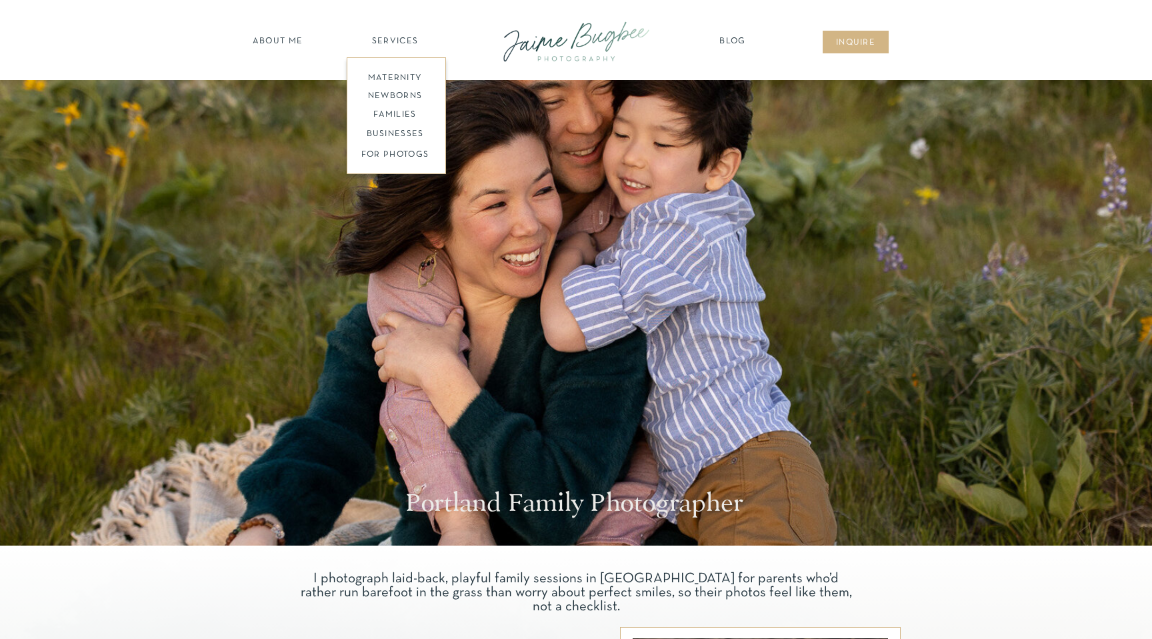
click at [393, 130] on nav "BUSINESSES" at bounding box center [395, 134] width 102 height 13
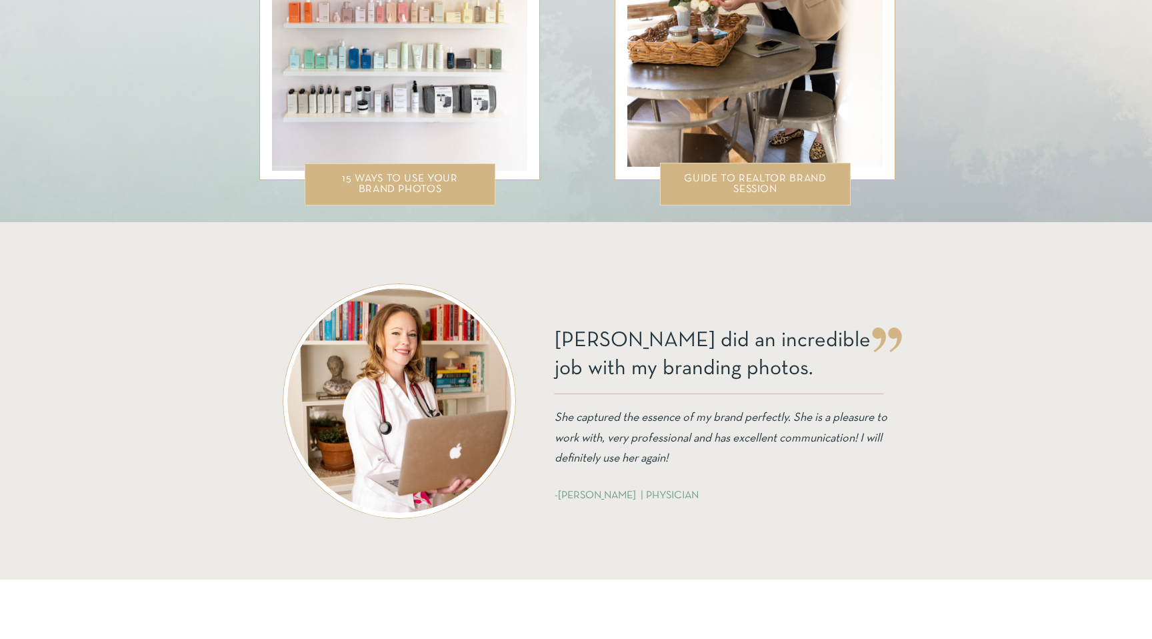
scroll to position [3217, 0]
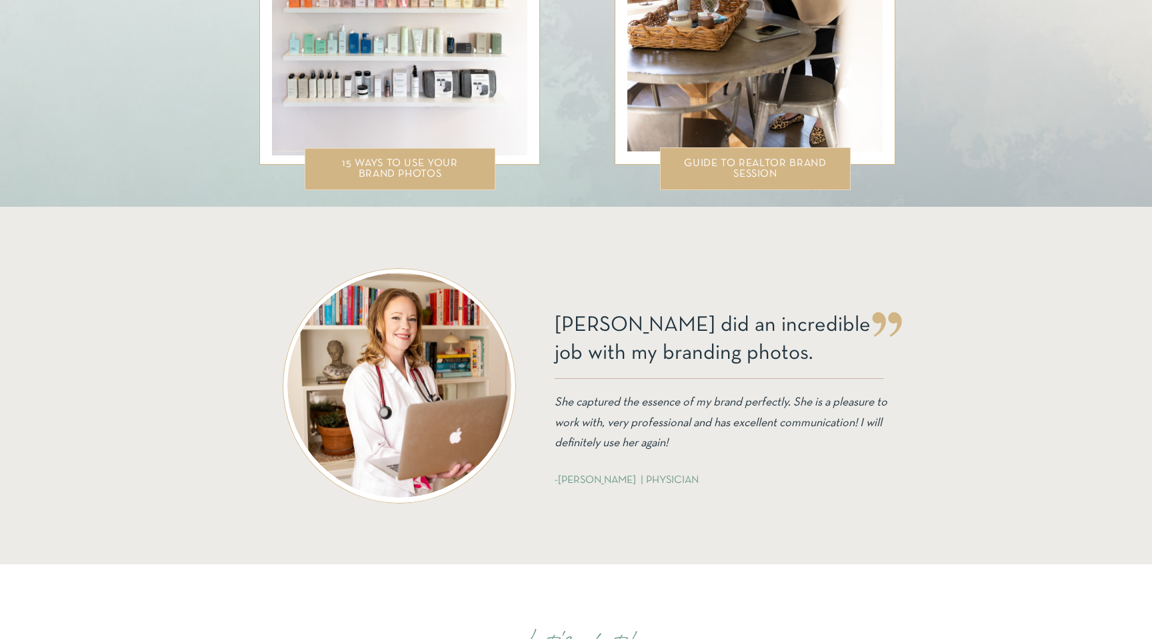
click at [424, 400] on div at bounding box center [399, 385] width 224 height 225
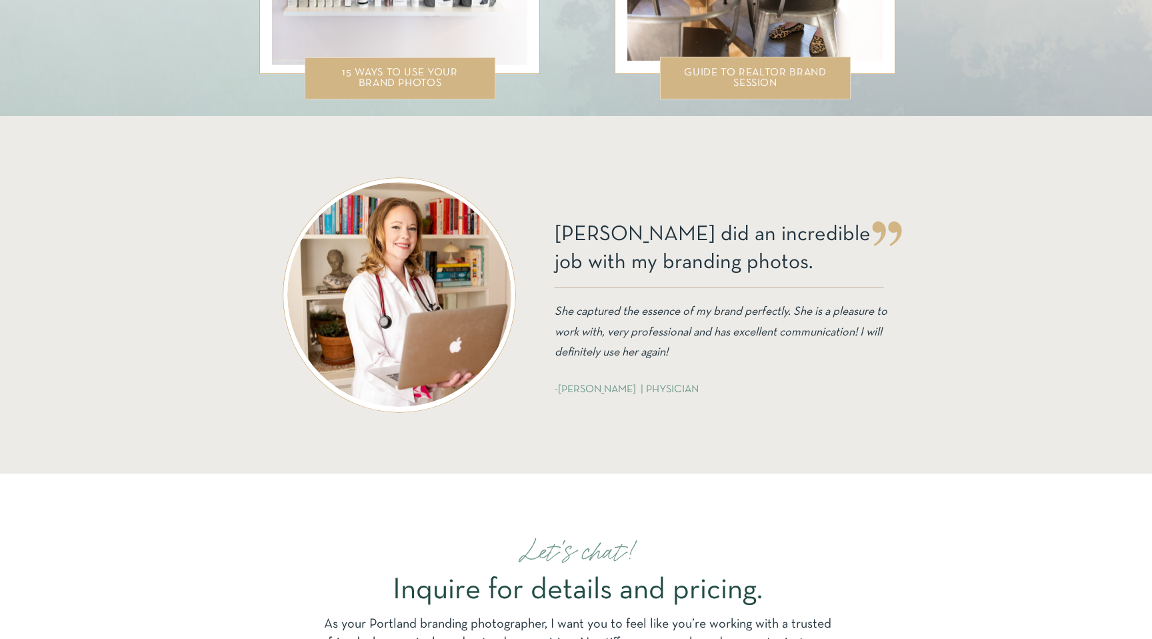
scroll to position [3284, 0]
